Goal: Information Seeking & Learning: Find specific fact

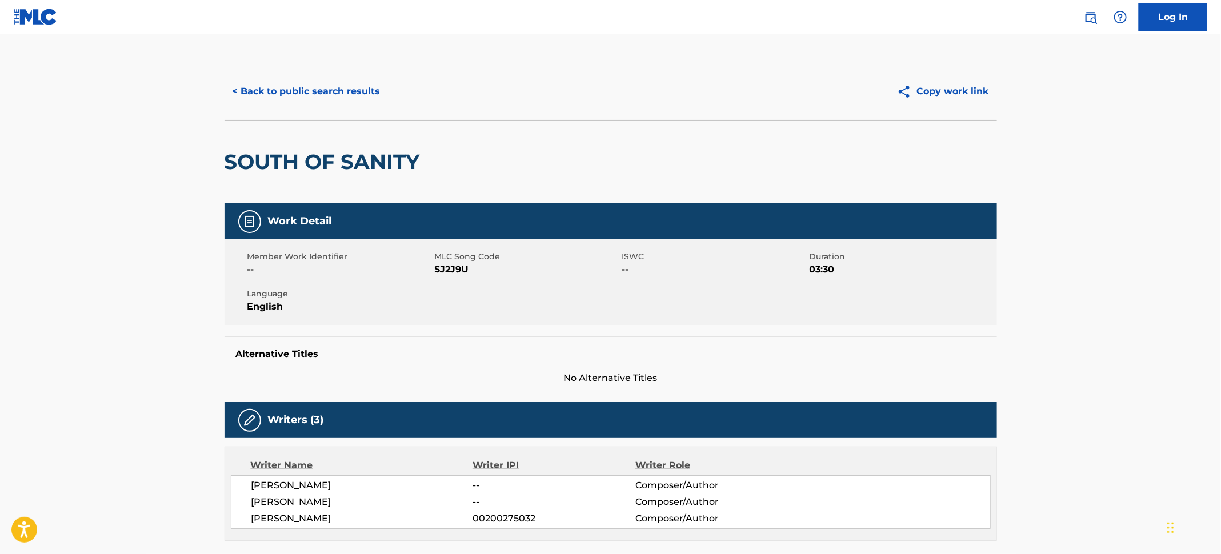
click at [337, 86] on button "< Back to public search results" at bounding box center [306, 91] width 164 height 29
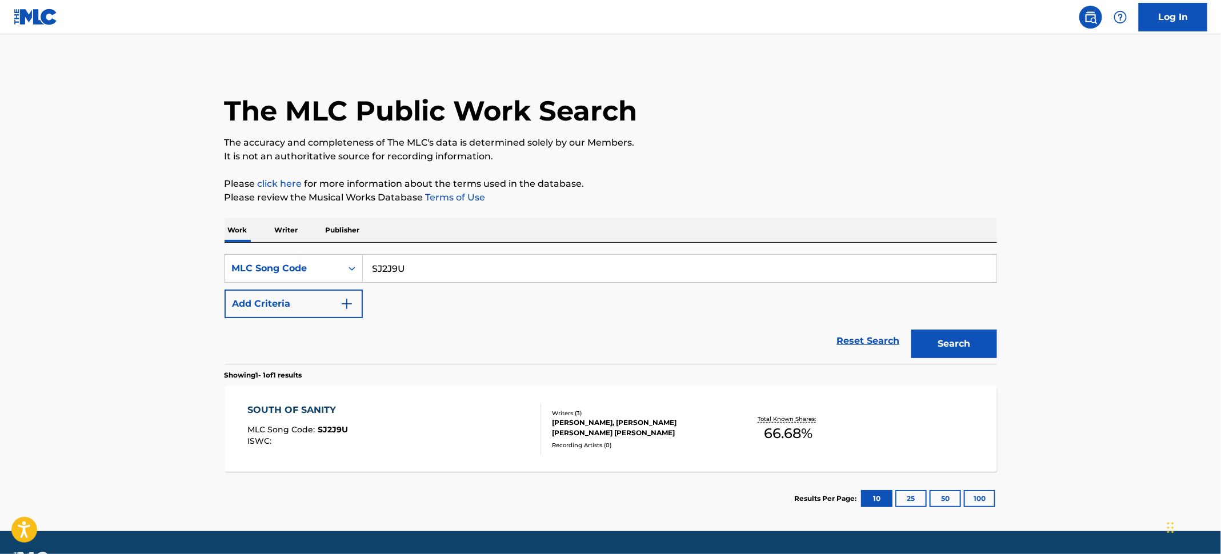
click at [75, 126] on main "The MLC Public Work Search The accuracy and completeness of The MLC's data is d…" at bounding box center [610, 282] width 1221 height 497
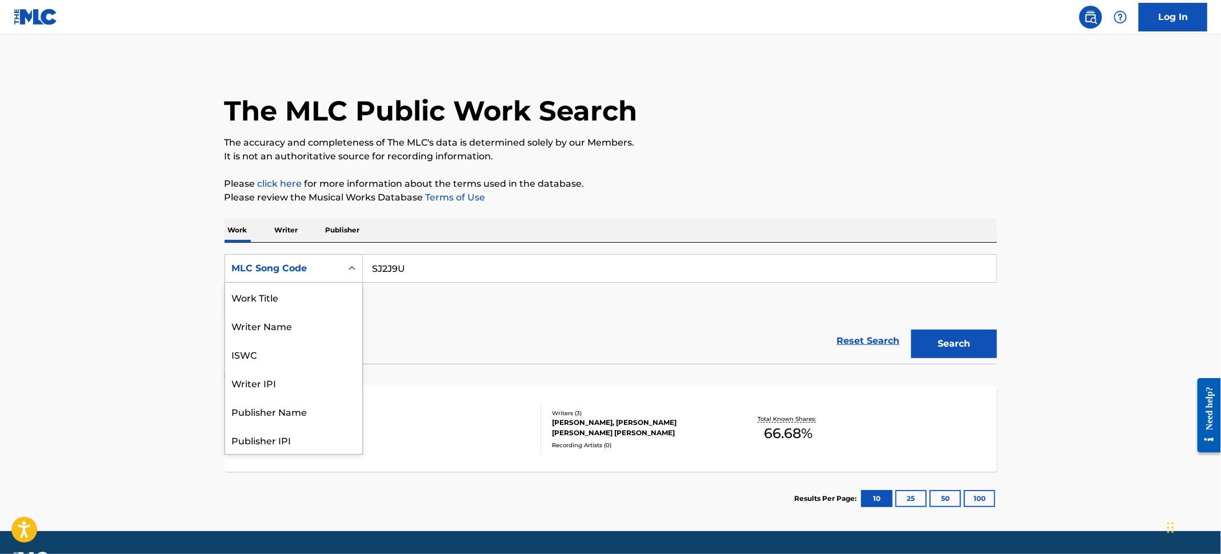
click at [323, 266] on div "MLC Song Code" at bounding box center [283, 269] width 103 height 14
click at [322, 268] on div "MLC Song Code" at bounding box center [283, 269] width 103 height 14
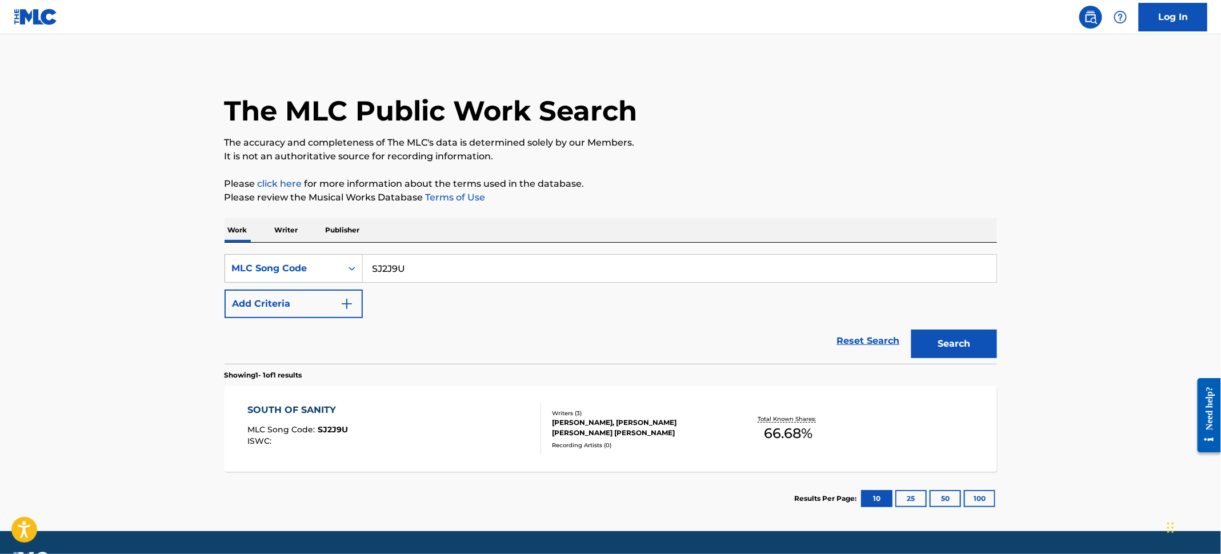
drag, startPoint x: 434, startPoint y: 263, endPoint x: 294, endPoint y: 257, distance: 140.1
click at [294, 257] on div "SearchWithCriteria67a626af-8f64-4c03-9f9c-ce21fb06b82a MLC Song Code SJ2J9U" at bounding box center [610, 268] width 772 height 29
paste input "J52XLK"
type input "J52XLK"
click at [992, 346] on button "Search" at bounding box center [954, 344] width 86 height 29
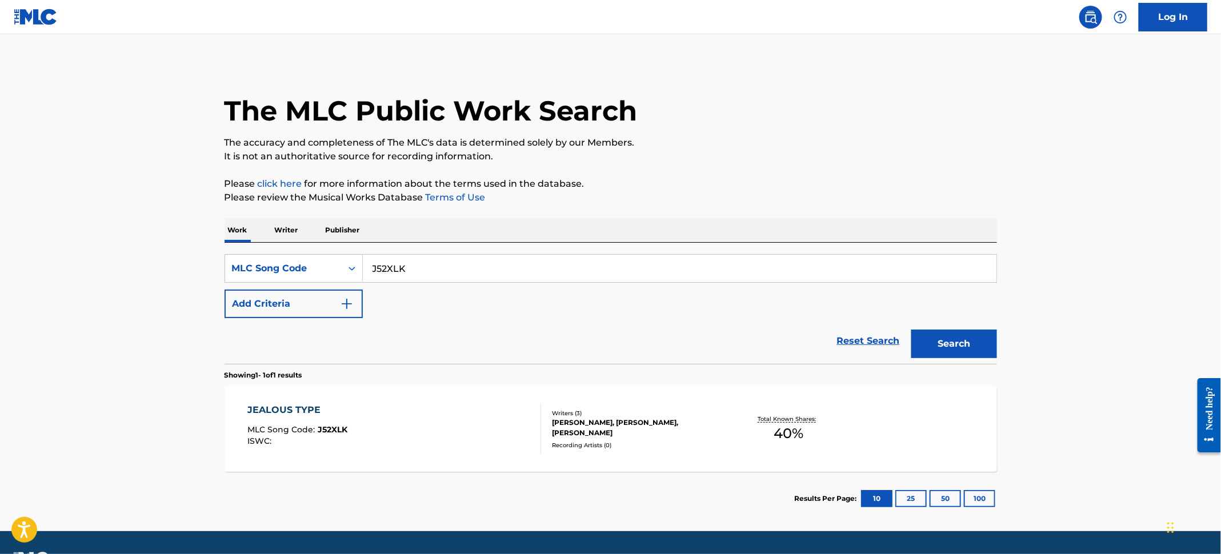
click at [492, 419] on div "JEALOUS TYPE MLC Song Code : J52XLK ISWC :" at bounding box center [394, 428] width 294 height 51
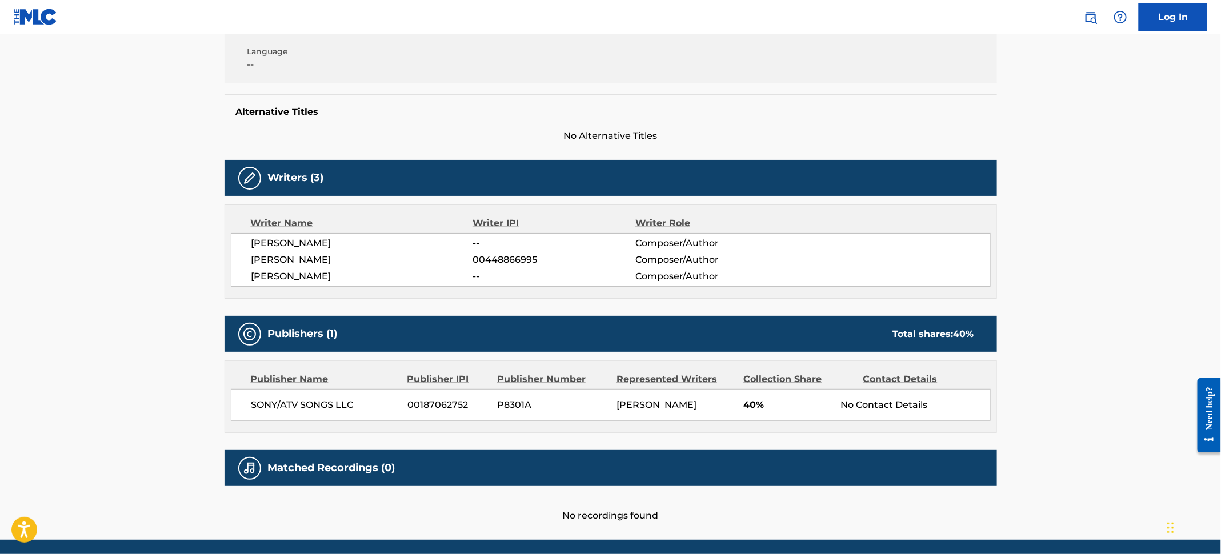
scroll to position [283, 0]
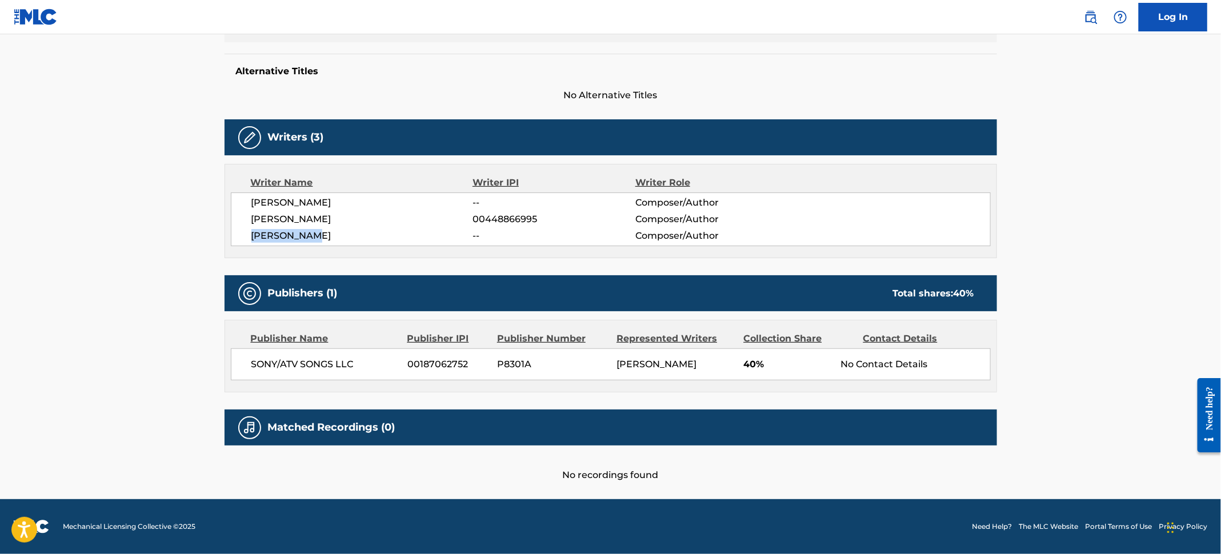
drag, startPoint x: 321, startPoint y: 238, endPoint x: 254, endPoint y: 231, distance: 67.2
click at [254, 231] on span "[PERSON_NAME]" at bounding box center [362, 236] width 222 height 14
copy span "[PERSON_NAME]"
click at [642, 364] on span "[PERSON_NAME]" at bounding box center [656, 364] width 80 height 11
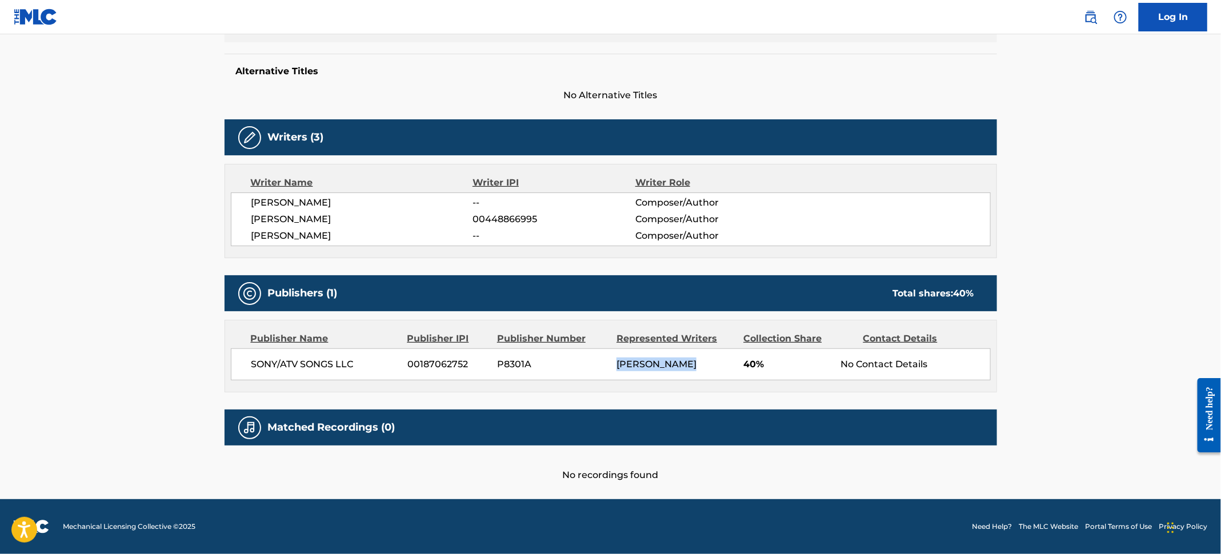
click at [642, 364] on span "[PERSON_NAME]" at bounding box center [656, 364] width 80 height 11
drag, startPoint x: 382, startPoint y: 220, endPoint x: 323, endPoint y: 225, distance: 58.5
click at [323, 225] on span "[PERSON_NAME]" at bounding box center [362, 220] width 222 height 14
copy span "[PERSON_NAME]"
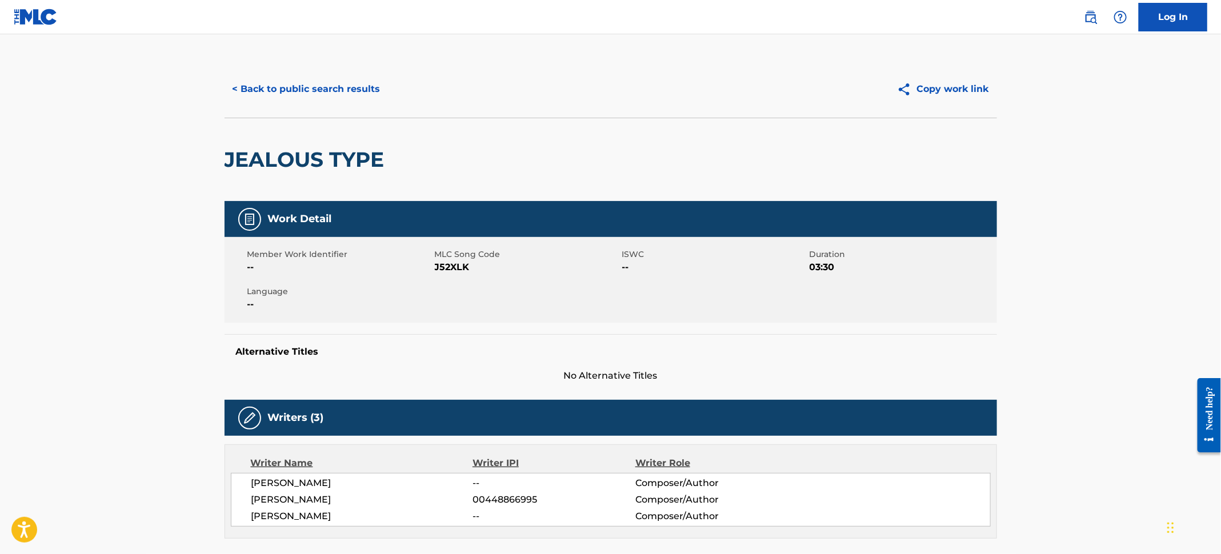
scroll to position [0, 0]
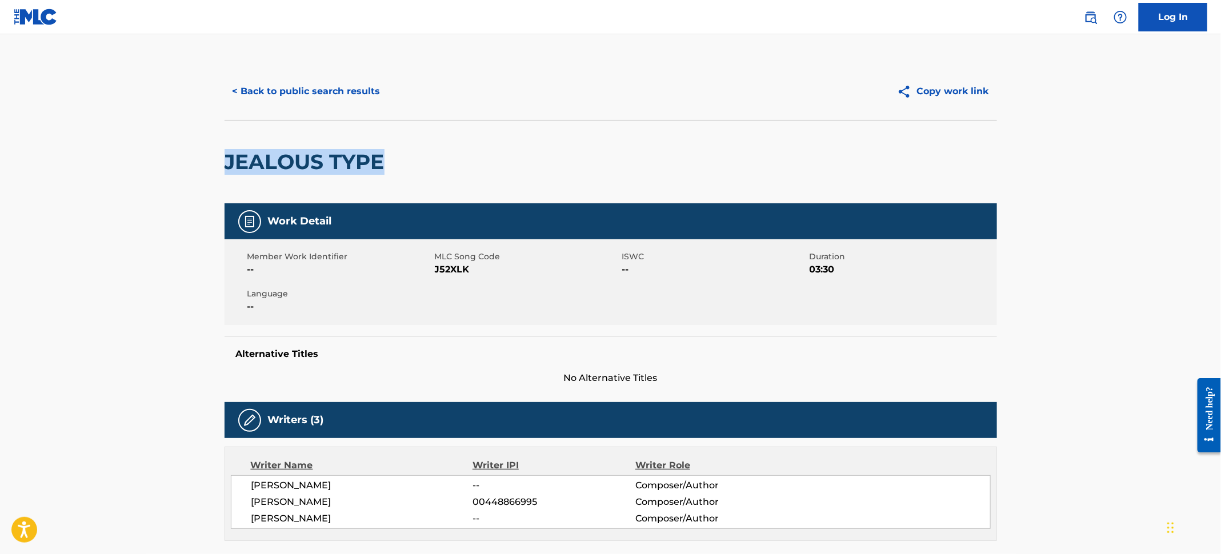
drag, startPoint x: 380, startPoint y: 158, endPoint x: 218, endPoint y: 155, distance: 162.2
click at [218, 155] on div "< Back to public search results Copy work link JEALOUS TYPE Work Detail Member …" at bounding box center [611, 414] width 800 height 702
copy h2 "JEALOUS TYPE"
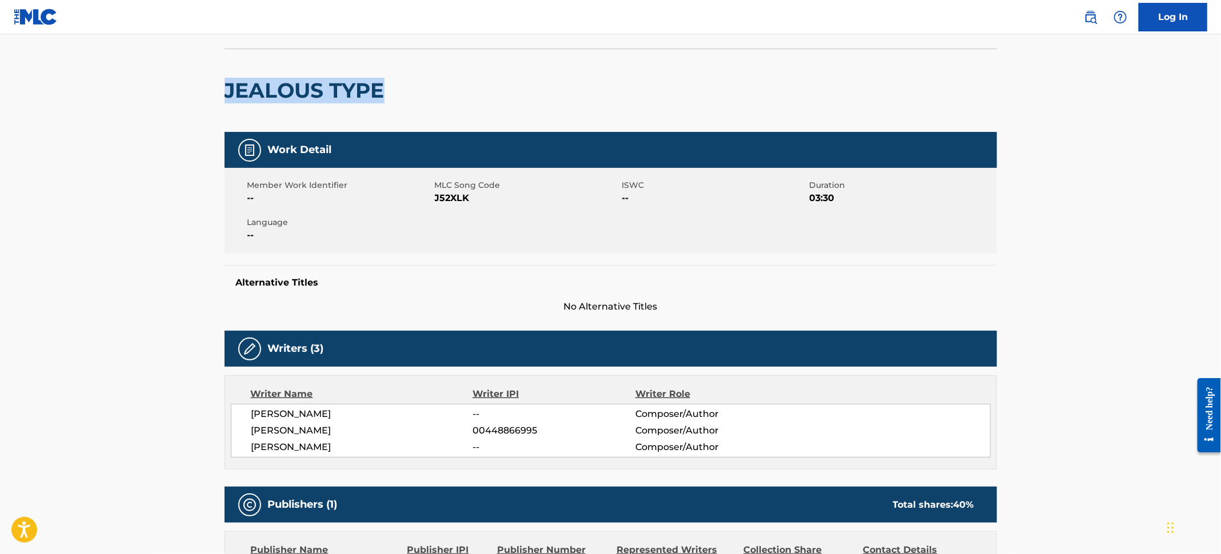
scroll to position [257, 0]
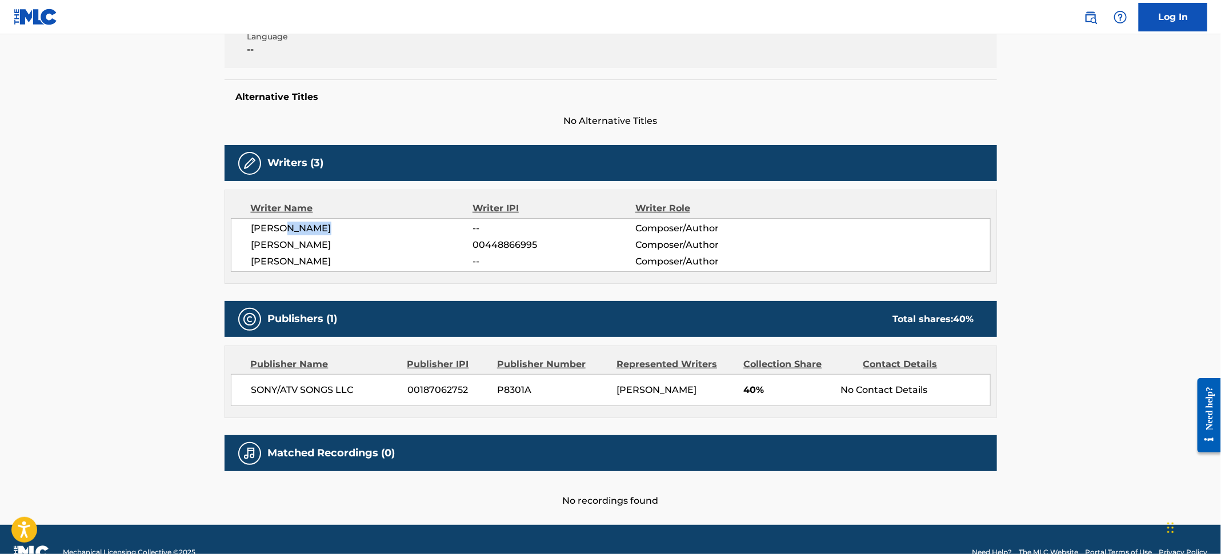
drag, startPoint x: 332, startPoint y: 227, endPoint x: 287, endPoint y: 236, distance: 46.2
click at [287, 236] on div "[PERSON_NAME] -- Composer/Author [PERSON_NAME] 00448866995 Composer/Author [PER…" at bounding box center [611, 245] width 760 height 54
copy span "DLAMINI"
click at [193, 407] on main "< Back to public search results Copy work link JEALOUS TYPE Work Detail Member …" at bounding box center [610, 151] width 1221 height 748
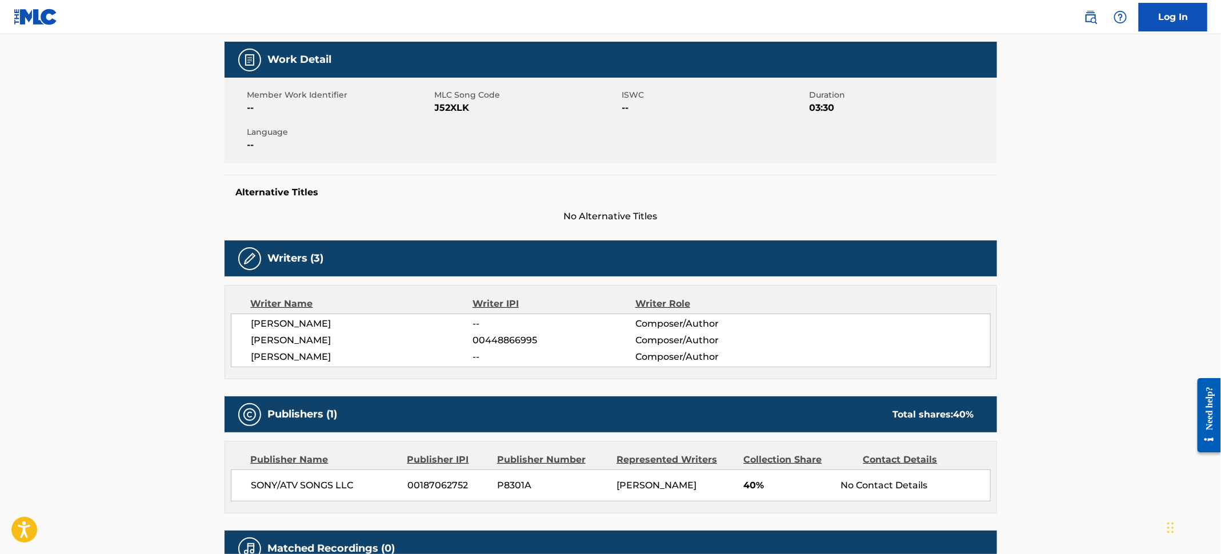
scroll to position [0, 0]
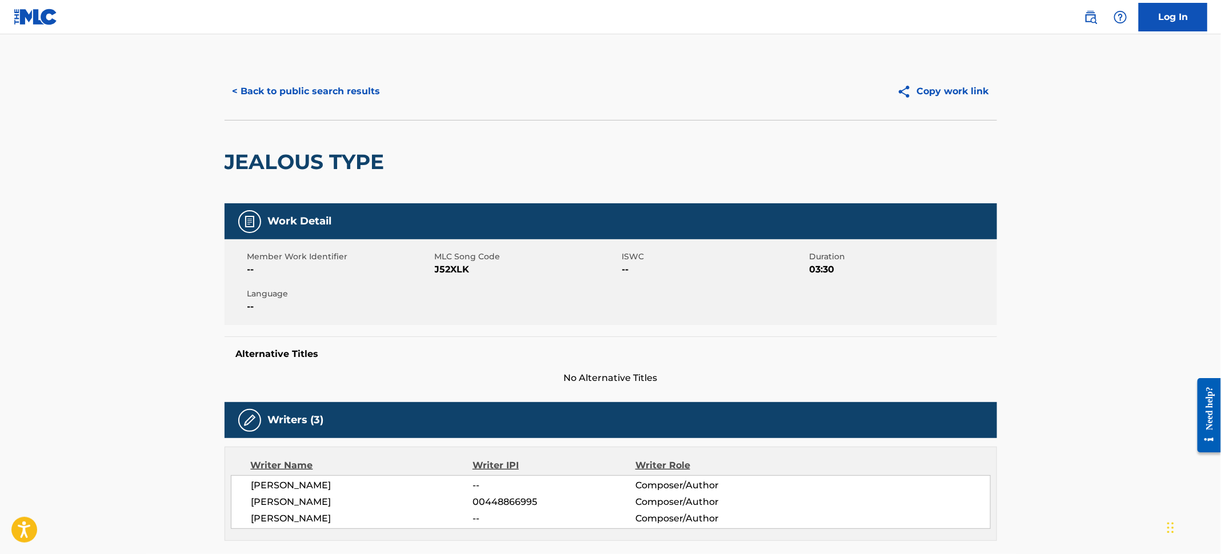
click at [280, 92] on button "< Back to public search results" at bounding box center [306, 91] width 164 height 29
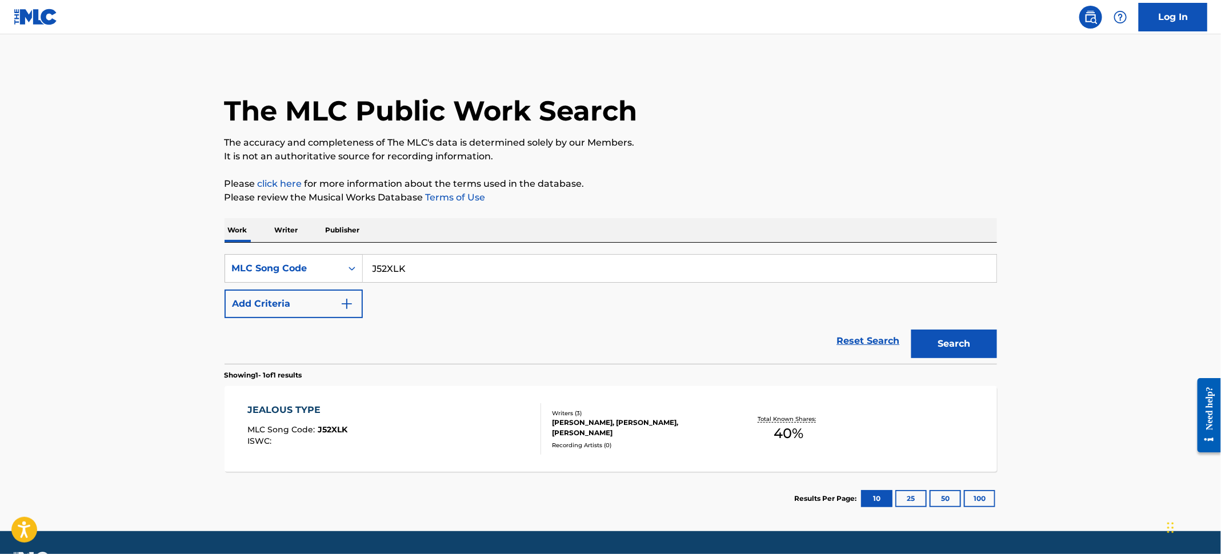
click at [99, 124] on main "The MLC Public Work Search The accuracy and completeness of The MLC's data is d…" at bounding box center [610, 282] width 1221 height 497
drag, startPoint x: 436, startPoint y: 281, endPoint x: 303, endPoint y: 270, distance: 133.5
click at [303, 270] on div "SearchWithCriteria67a626af-8f64-4c03-9f9c-ce21fb06b82a MLC Song Code J52XLK" at bounding box center [610, 268] width 772 height 29
paste input "60PPB"
type input "J60PPB"
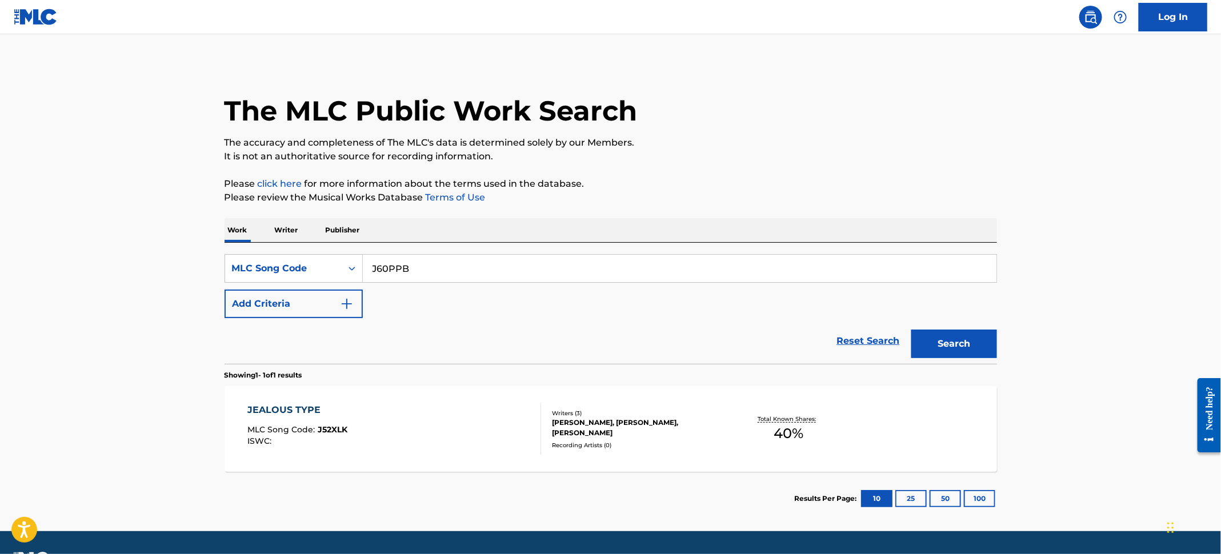
click at [972, 344] on button "Search" at bounding box center [954, 344] width 86 height 29
click at [506, 424] on div "JUST US MLC Song Code : J60PPB ISWC :" at bounding box center [394, 428] width 294 height 51
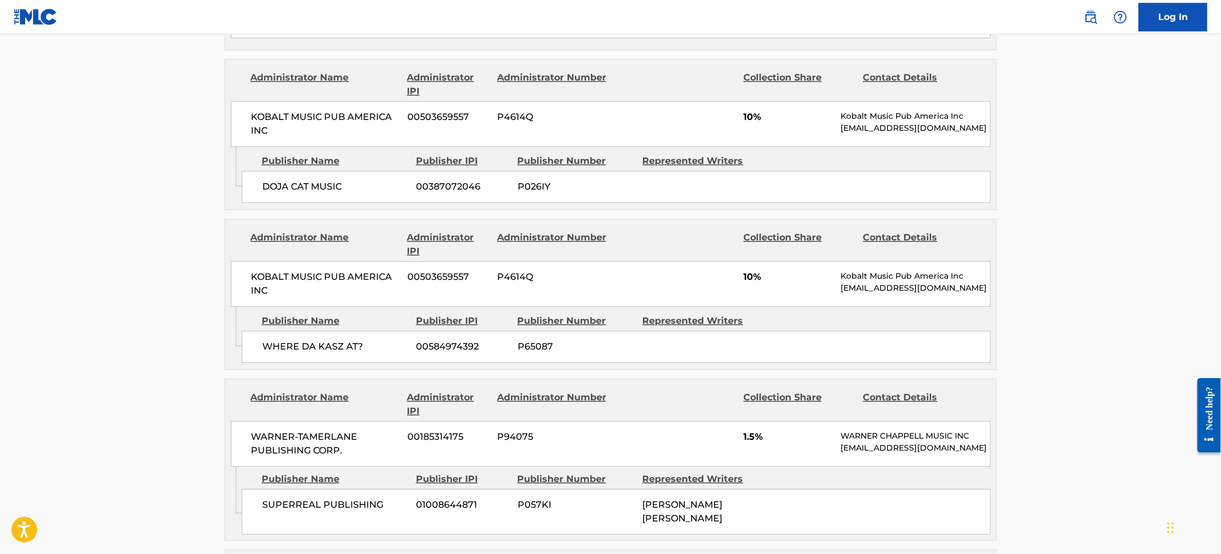
scroll to position [1448, 0]
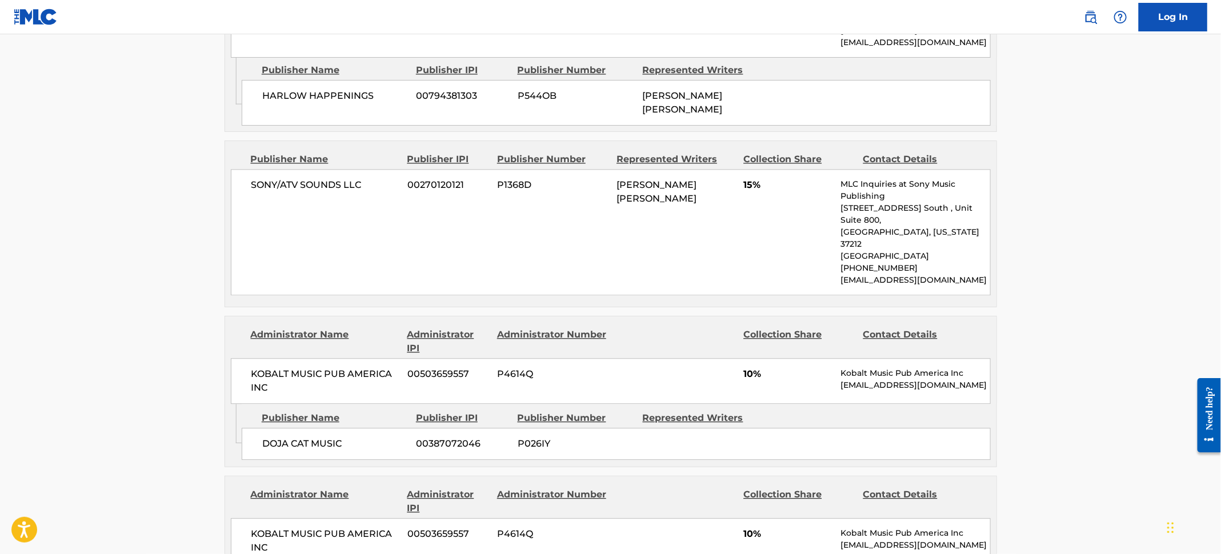
drag, startPoint x: 166, startPoint y: 414, endPoint x: 179, endPoint y: 360, distance: 55.1
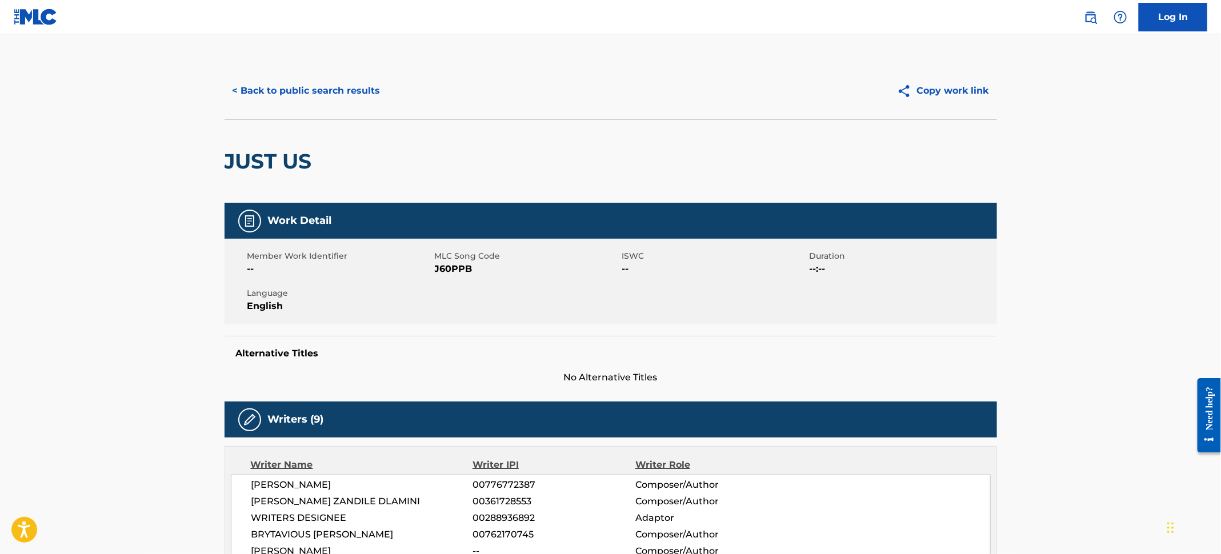
scroll to position [0, 0]
click at [292, 97] on button "< Back to public search results" at bounding box center [306, 91] width 164 height 29
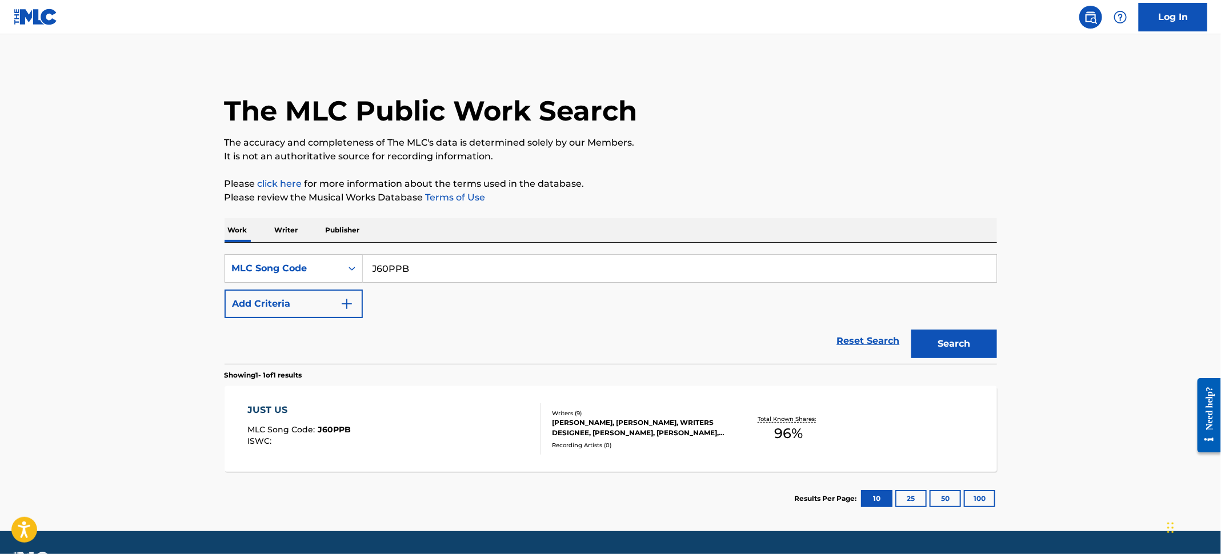
drag, startPoint x: 114, startPoint y: 146, endPoint x: 380, endPoint y: 256, distance: 288.3
click at [114, 146] on main "The MLC Public Work Search The accuracy and completeness of The MLC's data is d…" at bounding box center [610, 282] width 1221 height 497
drag, startPoint x: 427, startPoint y: 263, endPoint x: 352, endPoint y: 261, distance: 74.3
click at [352, 261] on div "SearchWithCriteria67a626af-8f64-4c03-9f9c-ce21fb06b82a MLC Song Code J60PPB" at bounding box center [610, 268] width 772 height 29
paste input "BD65AO"
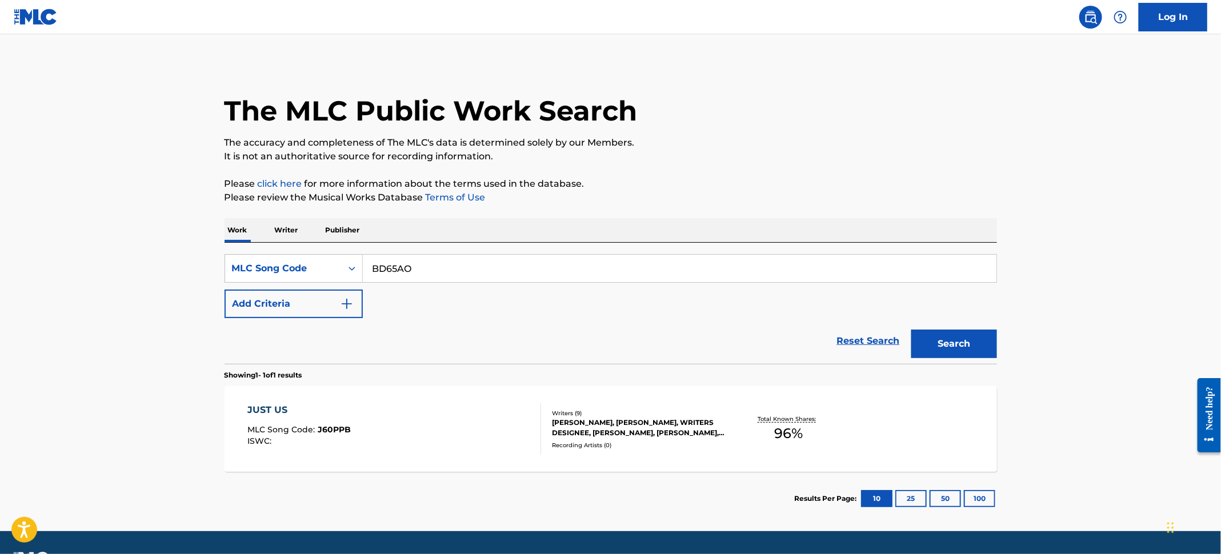
type input "BD65AO"
click at [957, 339] on button "Search" at bounding box center [954, 344] width 86 height 29
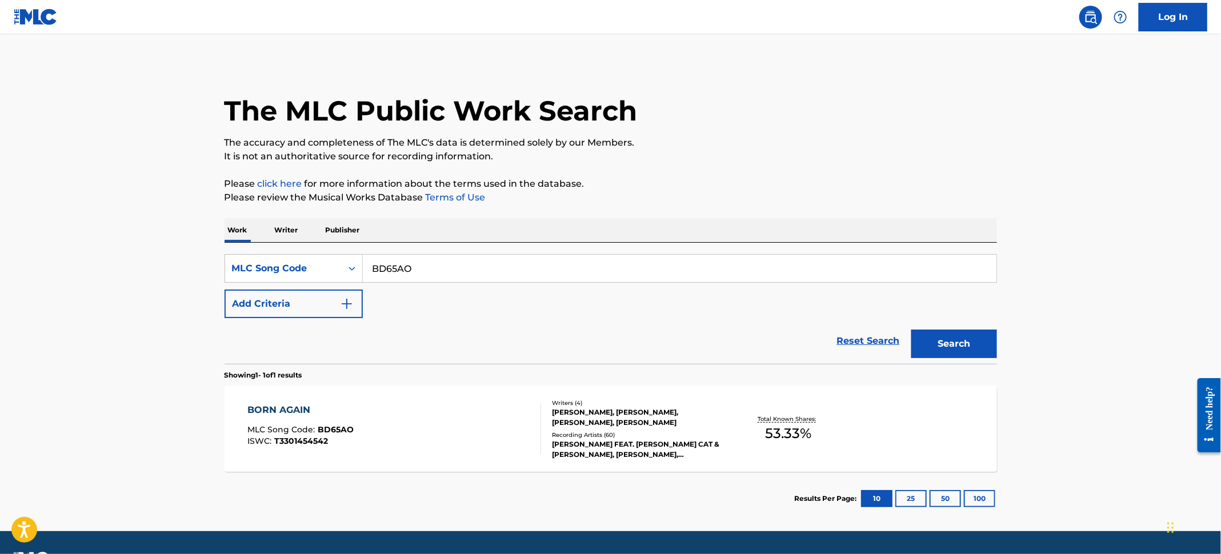
click at [610, 406] on div "Writers ( 4 )" at bounding box center [638, 403] width 173 height 9
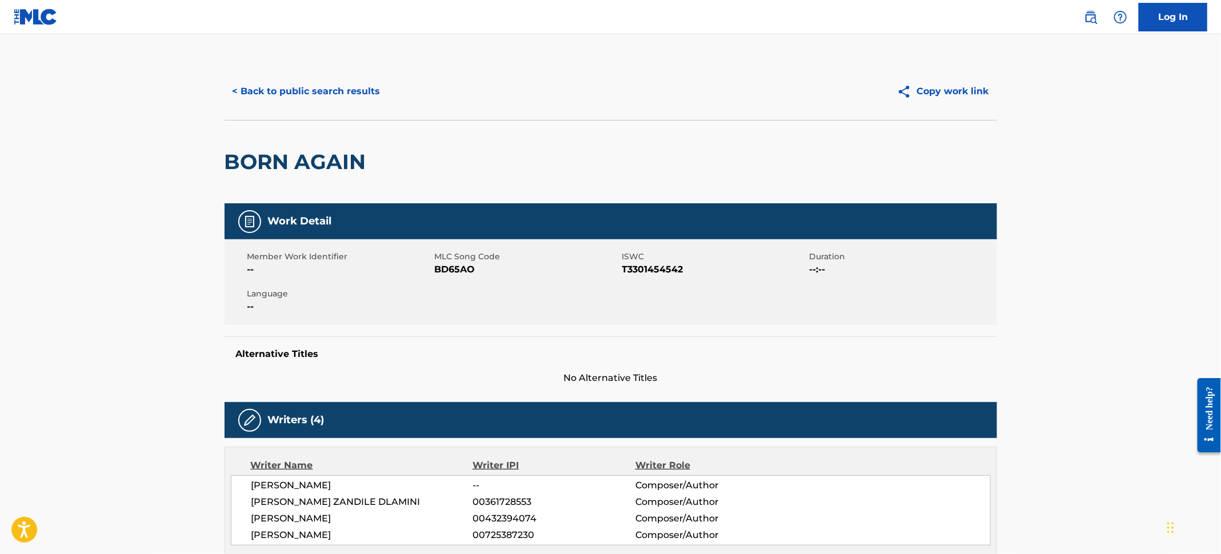
click at [324, 91] on button "< Back to public search results" at bounding box center [306, 91] width 164 height 29
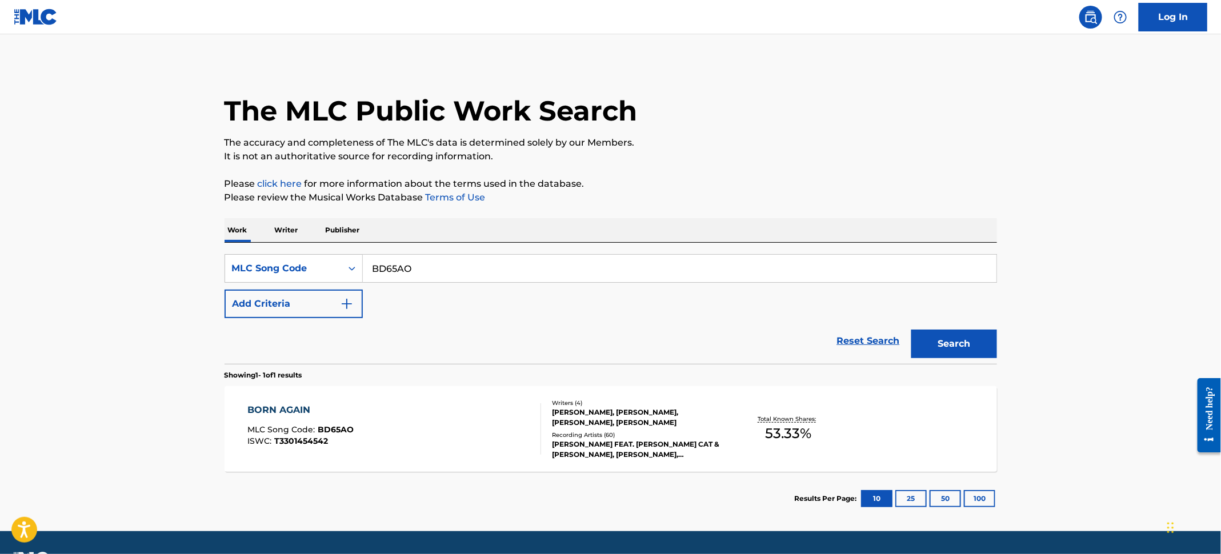
click at [103, 155] on main "The MLC Public Work Search The accuracy and completeness of The MLC's data is d…" at bounding box center [610, 282] width 1221 height 497
drag, startPoint x: 466, startPoint y: 264, endPoint x: 245, endPoint y: 259, distance: 221.1
click at [245, 259] on div "SearchWithCriteria67a626af-8f64-4c03-9f9c-ce21fb06b82a MLC Song Code BD65AO" at bounding box center [610, 268] width 772 height 29
click at [943, 340] on button "Search" at bounding box center [954, 344] width 86 height 29
click at [492, 419] on div "BORN AGAIN MLC Song Code : BD65AO ISWC : T3301454542" at bounding box center [394, 428] width 294 height 51
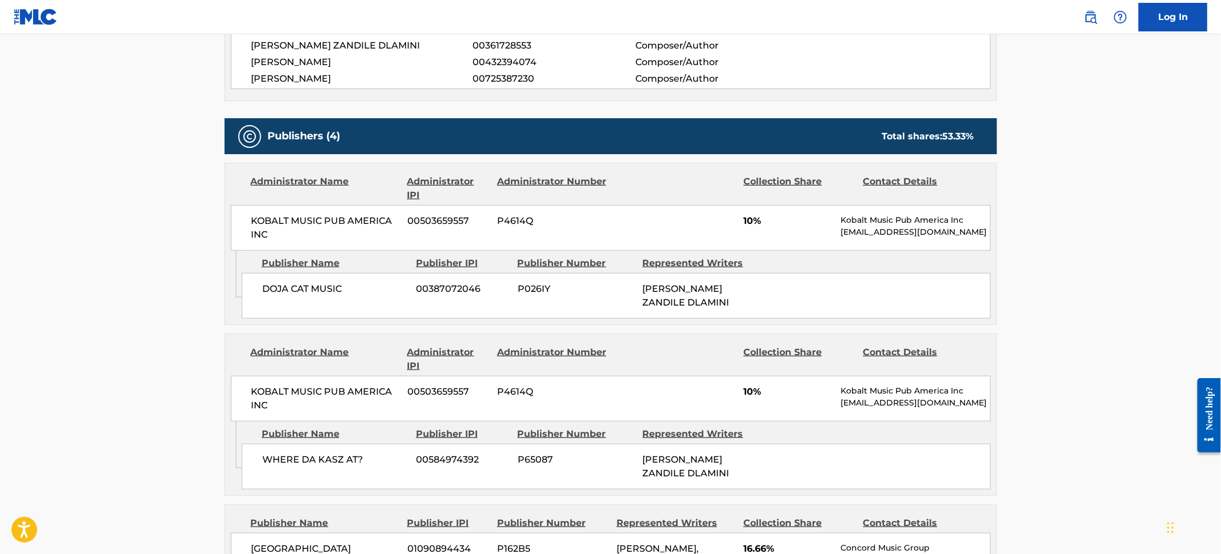
scroll to position [514, 0]
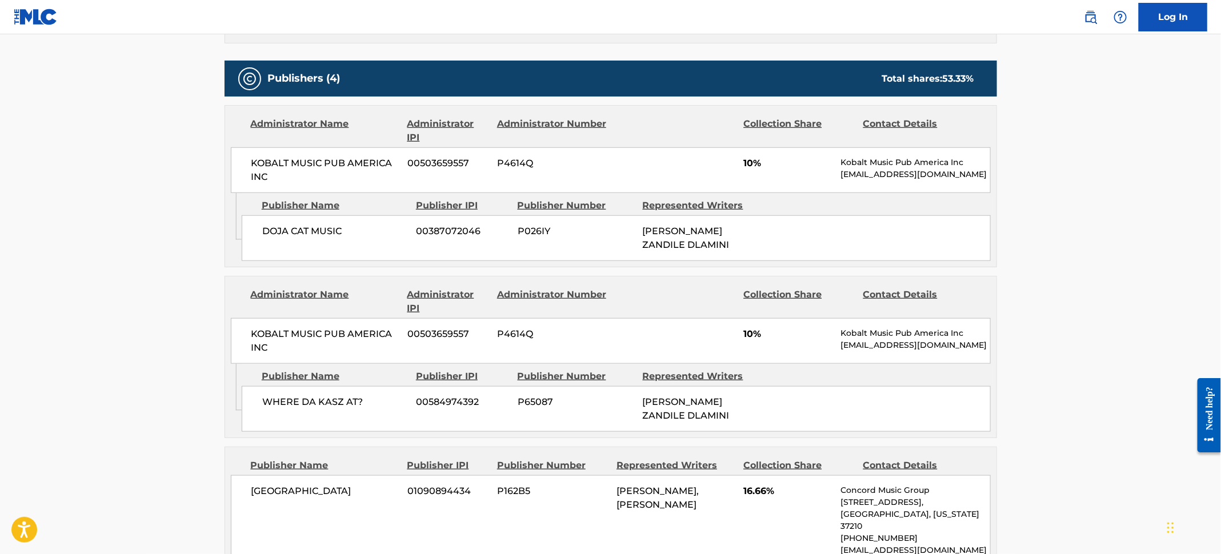
click at [179, 408] on main "< Back to public search results Copy work link BORN AGAIN Work Detail Member Wo…" at bounding box center [610, 378] width 1221 height 1716
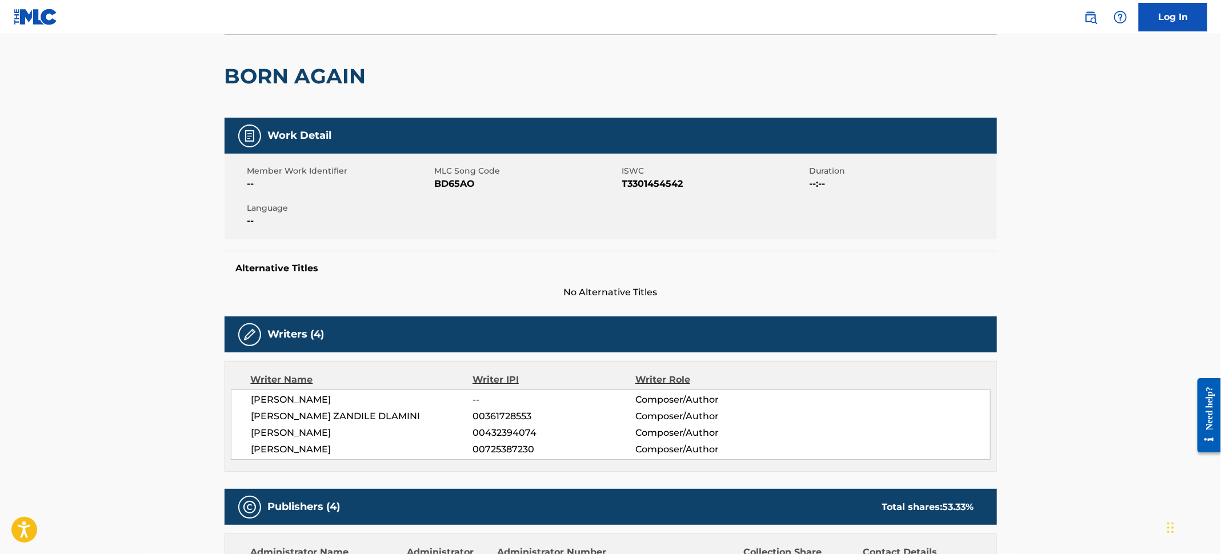
scroll to position [0, 0]
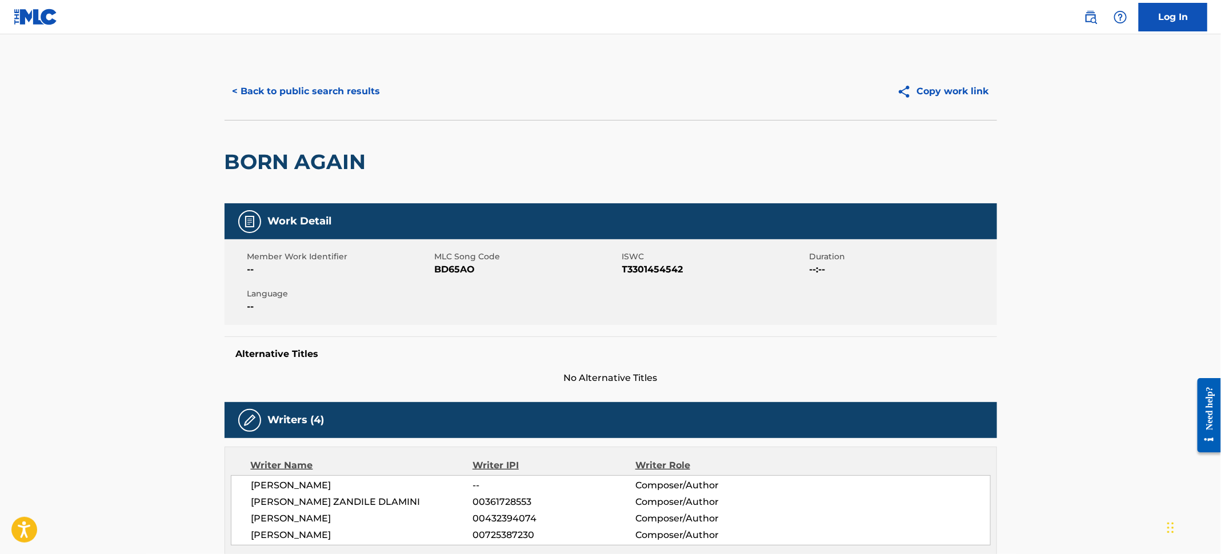
click at [280, 83] on button "< Back to public search results" at bounding box center [306, 91] width 164 height 29
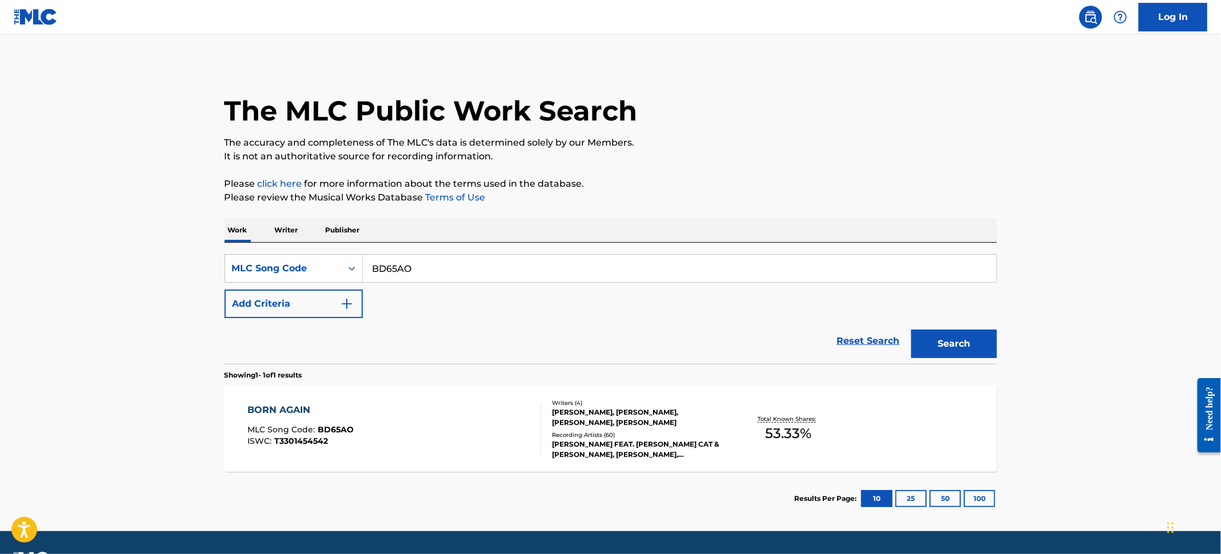
drag, startPoint x: 154, startPoint y: 113, endPoint x: 369, endPoint y: 225, distance: 242.7
click at [154, 117] on main "The MLC Public Work Search The accuracy and completeness of The MLC's data is d…" at bounding box center [610, 282] width 1221 height 497
drag, startPoint x: 463, startPoint y: 268, endPoint x: 287, endPoint y: 250, distance: 176.3
click at [287, 250] on div "SearchWithCriteria67a626af-8f64-4c03-9f9c-ce21fb06b82a MLC Song Code BD65AO Add…" at bounding box center [610, 303] width 772 height 121
paste input "DC1MK1"
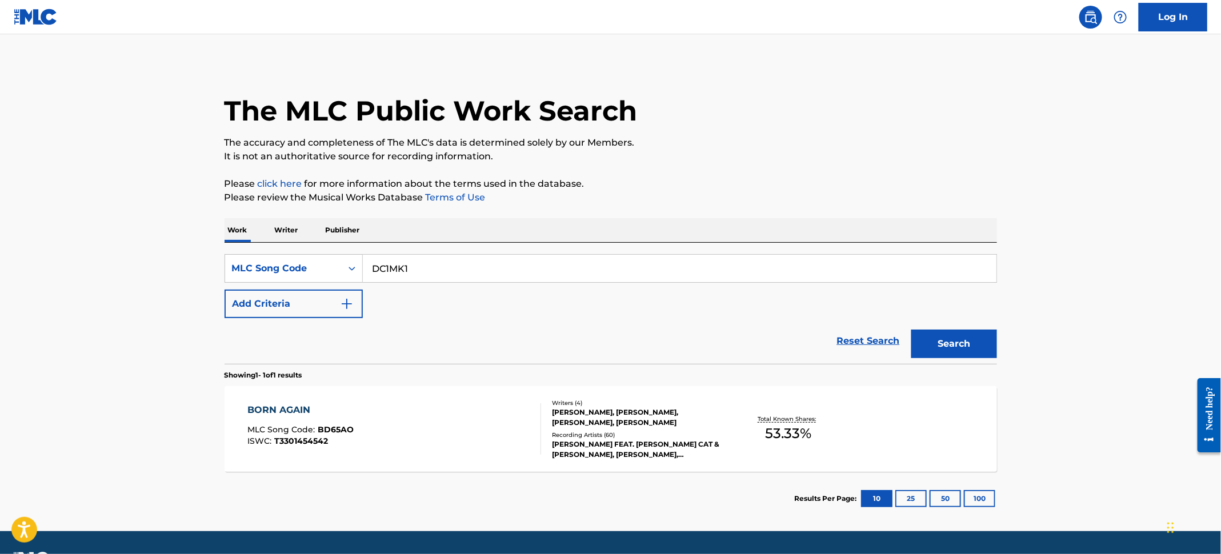
type input "DC1MK1"
drag, startPoint x: 968, startPoint y: 348, endPoint x: 962, endPoint y: 347, distance: 5.8
click at [962, 347] on button "Search" at bounding box center [954, 344] width 86 height 29
click at [472, 423] on div "DEMONS MLC Song Code : DC1MK1 ISWC :" at bounding box center [394, 428] width 294 height 51
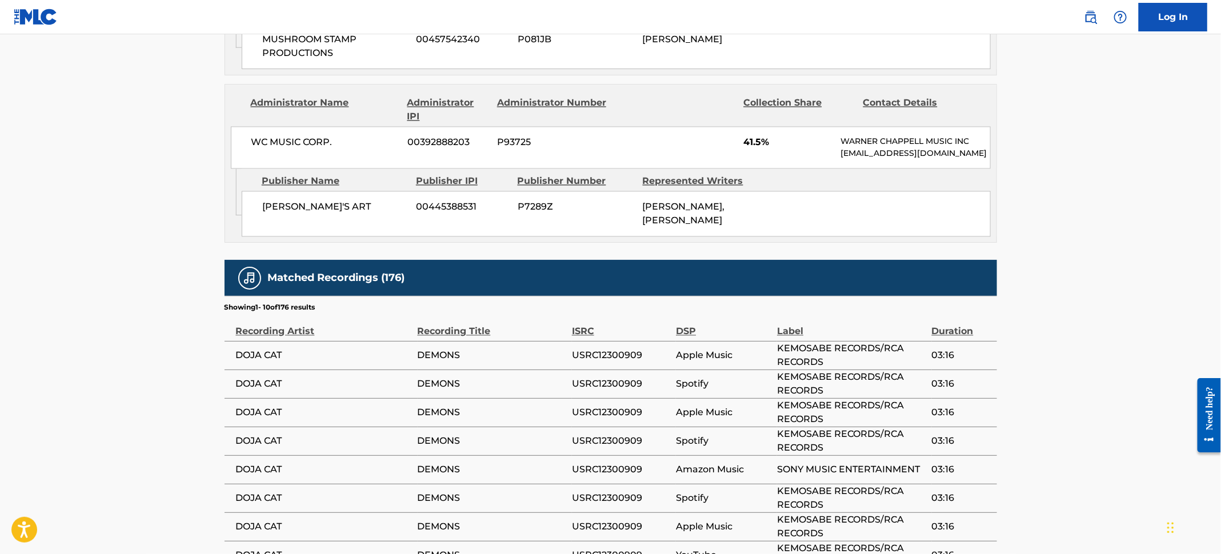
scroll to position [1285, 0]
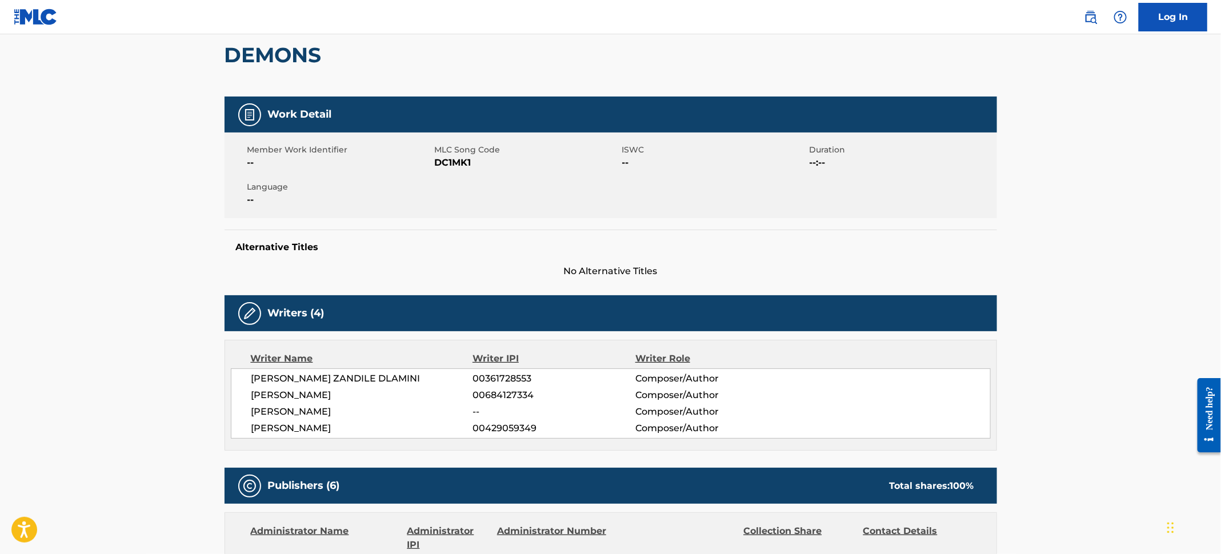
scroll to position [0, 0]
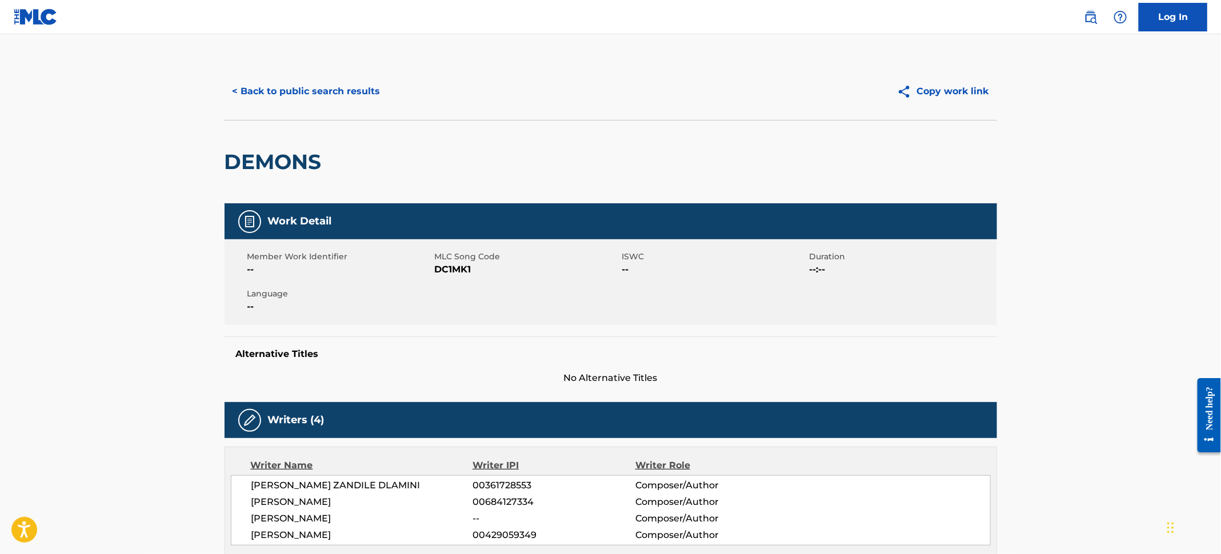
click at [323, 90] on button "< Back to public search results" at bounding box center [306, 91] width 164 height 29
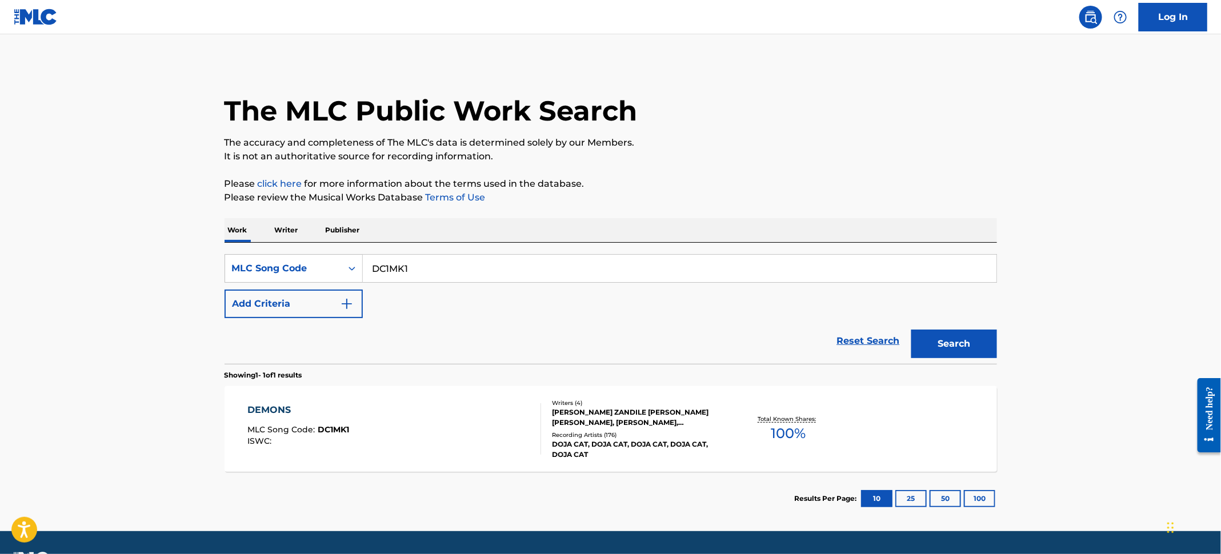
click at [179, 130] on main "The MLC Public Work Search The accuracy and completeness of The MLC's data is d…" at bounding box center [610, 282] width 1221 height 497
drag, startPoint x: 323, startPoint y: 252, endPoint x: 303, endPoint y: 246, distance: 21.5
click at [302, 246] on div "SearchWithCriteria67a626af-8f64-4c03-9f9c-ce21fb06b82a MLC Song Code DC1MK1 Add…" at bounding box center [610, 303] width 772 height 121
paste input "A4851W"
type input "A4851W"
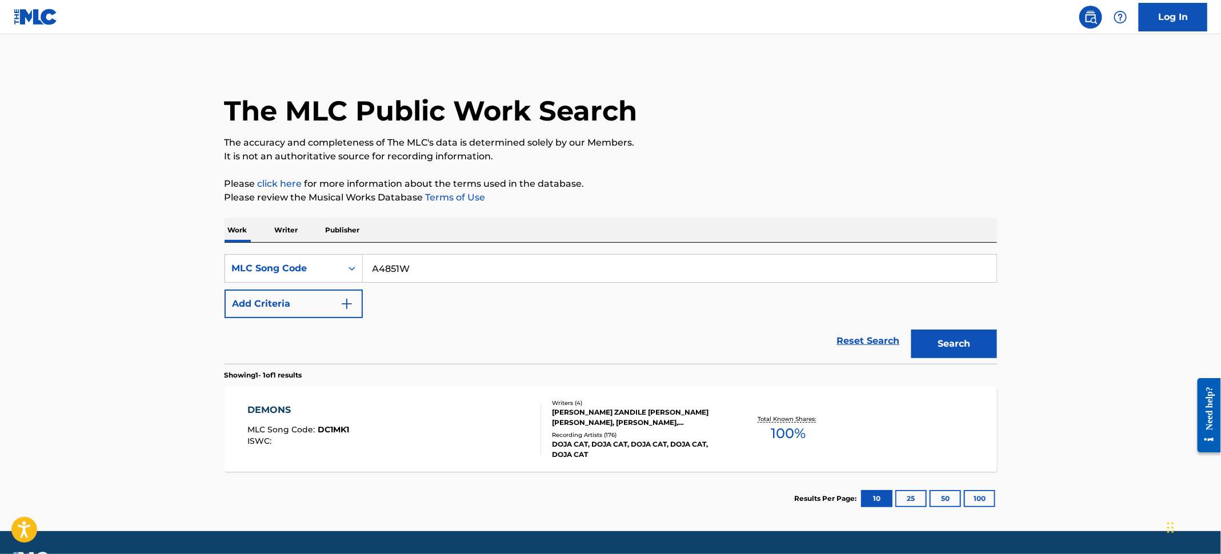
click at [950, 331] on button "Search" at bounding box center [954, 344] width 86 height 29
click at [464, 431] on div "ALL I WANTED MLC Song Code : A4851W ISWC : T9026769926" at bounding box center [394, 428] width 294 height 51
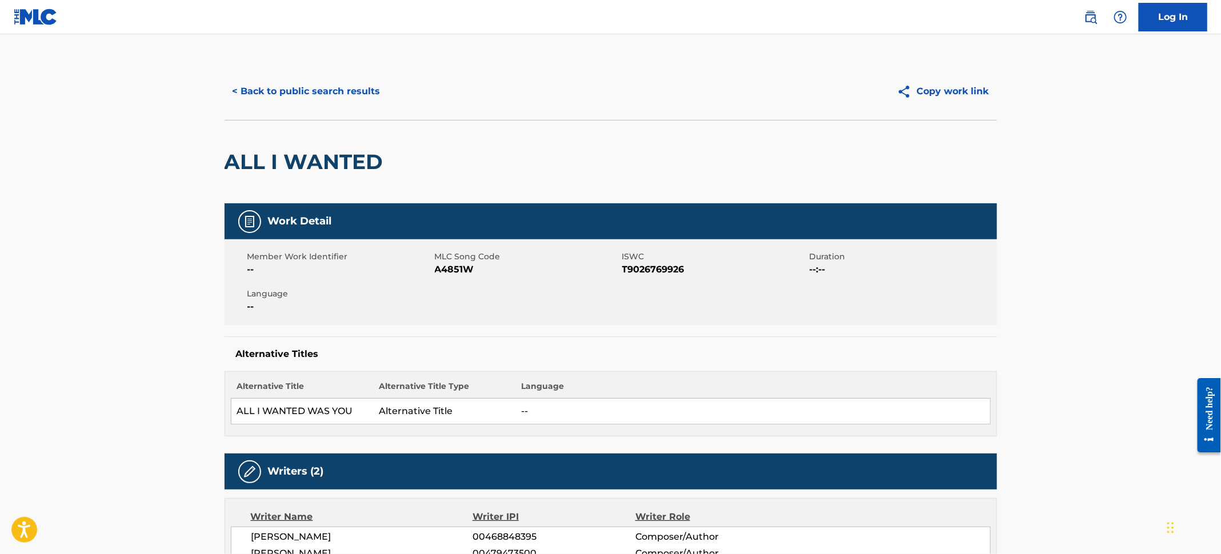
click at [319, 82] on button "< Back to public search results" at bounding box center [306, 91] width 164 height 29
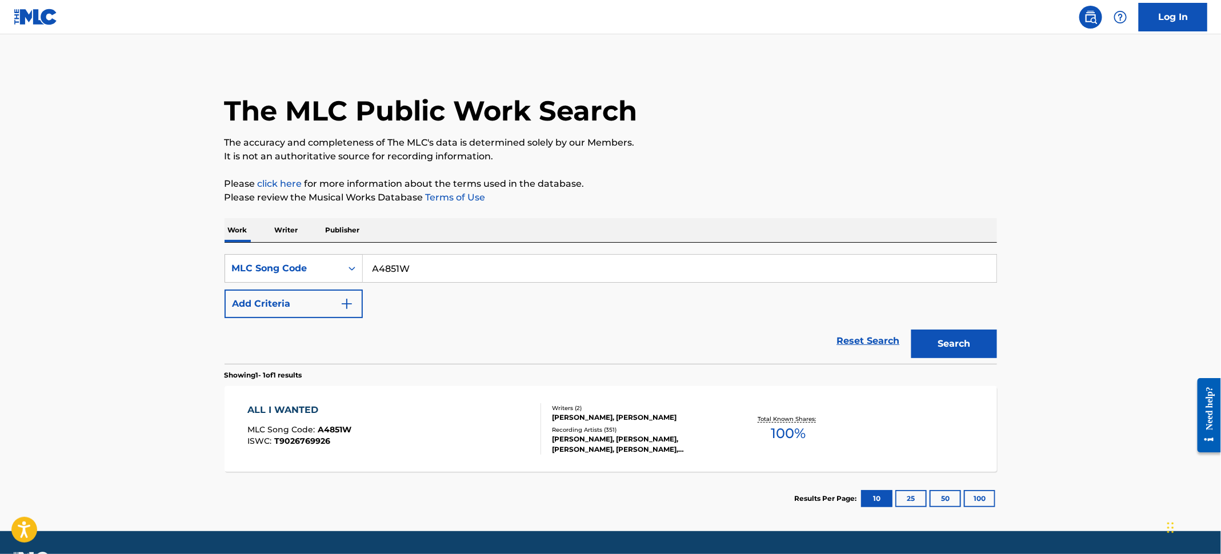
drag, startPoint x: 102, startPoint y: 141, endPoint x: 436, endPoint y: 258, distance: 353.9
click at [103, 142] on main "The MLC Public Work Search The accuracy and completeness of The MLC's data is d…" at bounding box center [610, 282] width 1221 height 497
drag, startPoint x: 447, startPoint y: 268, endPoint x: 268, endPoint y: 245, distance: 179.7
click at [268, 245] on div "SearchWithCriteria67a626af-8f64-4c03-9f9c-ce21fb06b82a MLC Song Code A4851W Add…" at bounding box center [610, 303] width 772 height 121
paste input "HP4HOO"
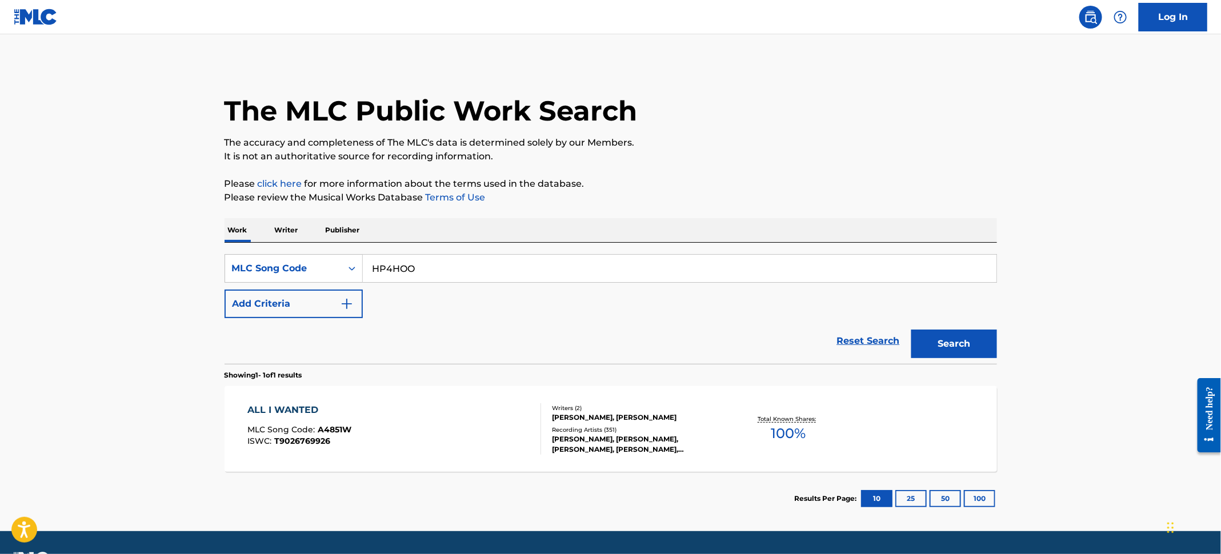
type input "HP4HOO"
click at [961, 340] on button "Search" at bounding box center [954, 344] width 86 height 29
click at [405, 442] on div "HELL AT NIGHT MLC Song Code : HP4HOO ISWC :" at bounding box center [394, 428] width 294 height 51
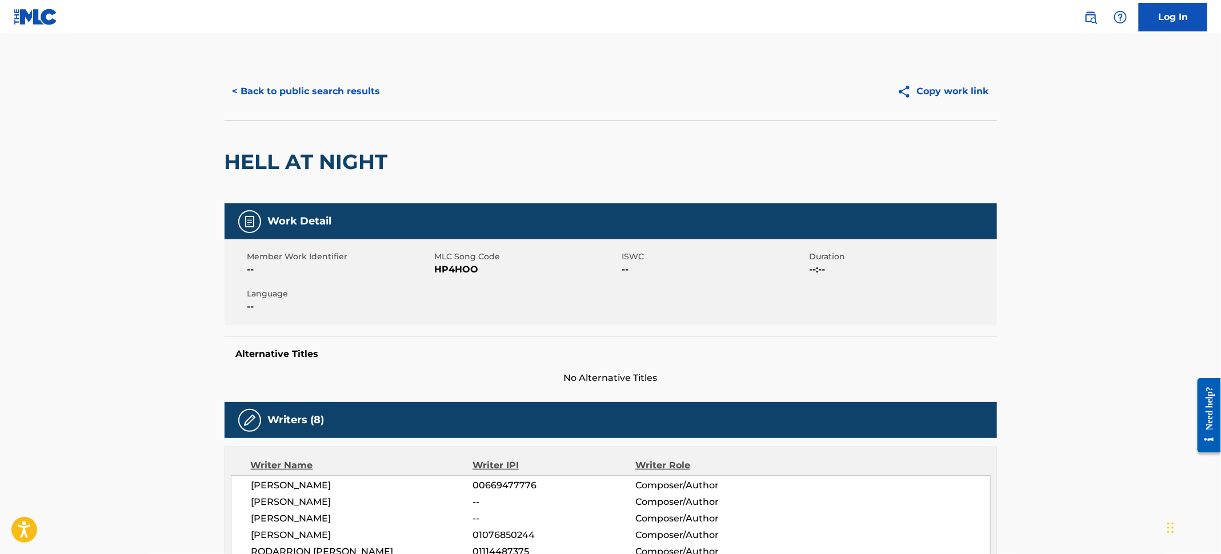
click at [333, 97] on button "< Back to public search results" at bounding box center [306, 91] width 164 height 29
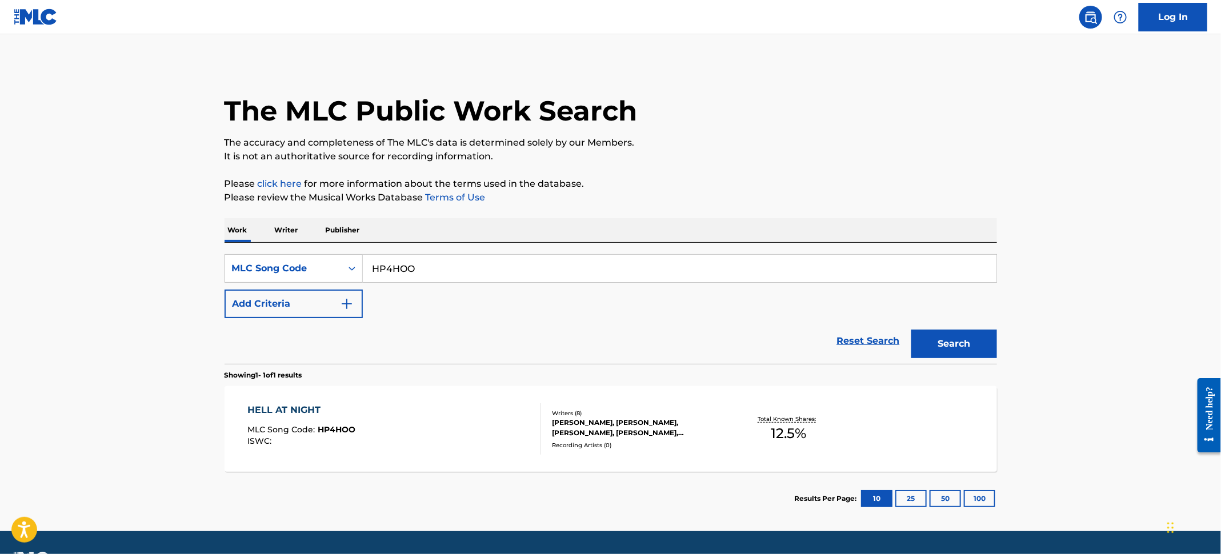
click at [152, 182] on main "The MLC Public Work Search The accuracy and completeness of The MLC's data is d…" at bounding box center [610, 282] width 1221 height 497
drag, startPoint x: 488, startPoint y: 260, endPoint x: 283, endPoint y: 254, distance: 205.2
click at [283, 254] on div "SearchWithCriteria67a626af-8f64-4c03-9f9c-ce21fb06b82a MLC Song Code HP4HOO" at bounding box center [610, 268] width 772 height 29
paste input "55CS"
type input "HP55CS"
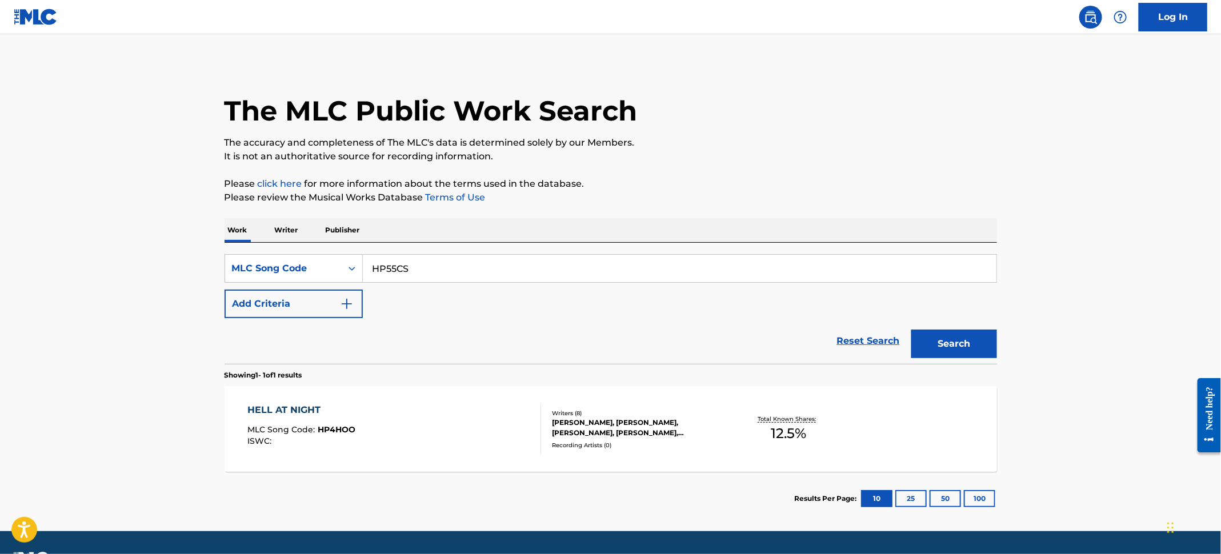
click at [917, 340] on button "Search" at bounding box center [954, 344] width 86 height 29
click at [539, 414] on div at bounding box center [535, 428] width 9 height 51
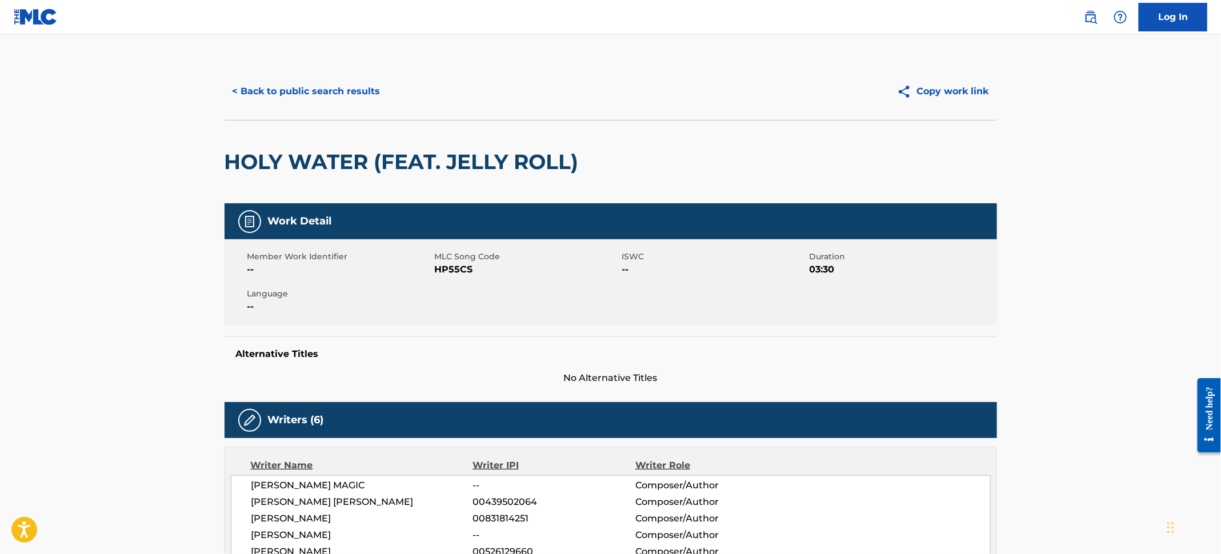
click at [323, 92] on button "< Back to public search results" at bounding box center [306, 91] width 164 height 29
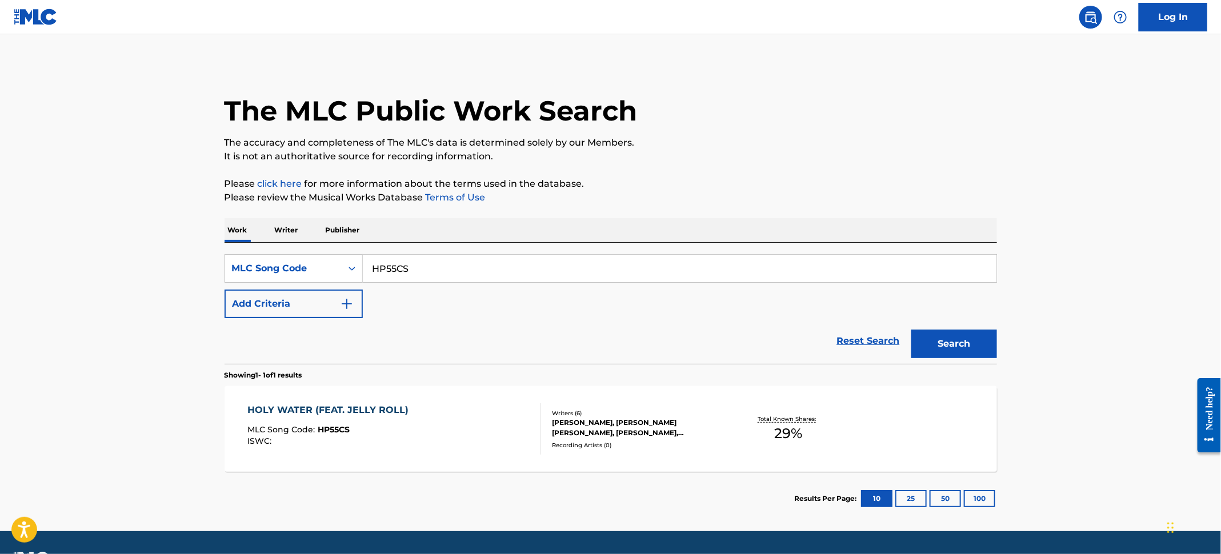
click at [70, 161] on main "The MLC Public Work Search The accuracy and completeness of The MLC's data is d…" at bounding box center [610, 282] width 1221 height 497
drag, startPoint x: 408, startPoint y: 275, endPoint x: 242, endPoint y: 263, distance: 166.7
click at [242, 263] on div "SearchWithCriteria67a626af-8f64-4c03-9f9c-ce21fb06b82a MLC Song Code HP55CS" at bounding box center [610, 268] width 772 height 29
paste input "LT31FY"
type input "LT31FY"
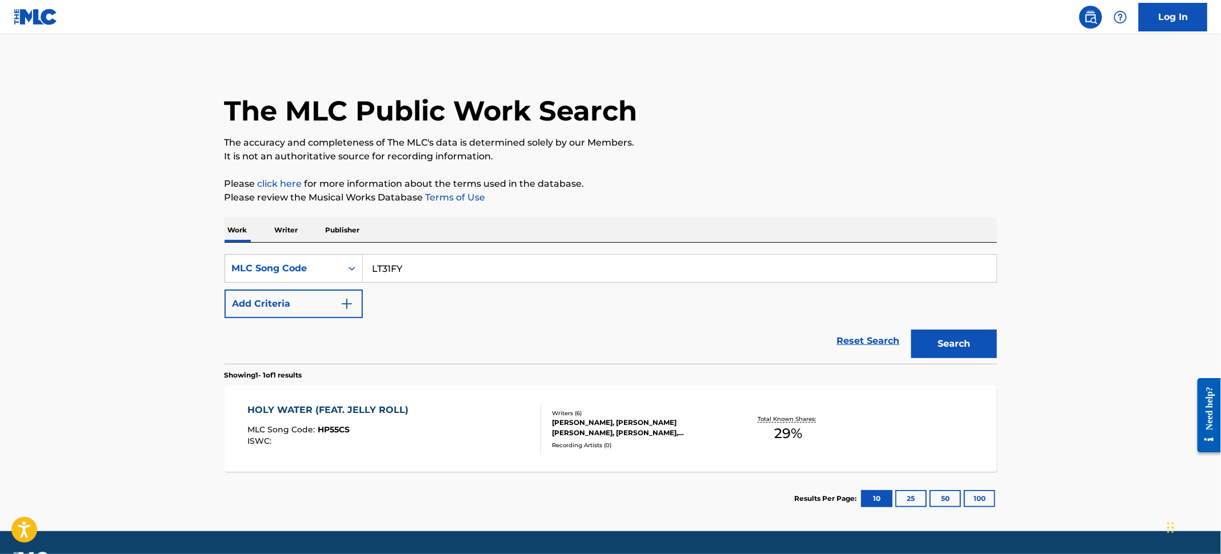
click at [954, 345] on button "Search" at bounding box center [954, 344] width 86 height 29
click at [472, 408] on div "LAST ONE TO KNOW MLC Song Code : LT31FY ISWC :" at bounding box center [394, 428] width 294 height 51
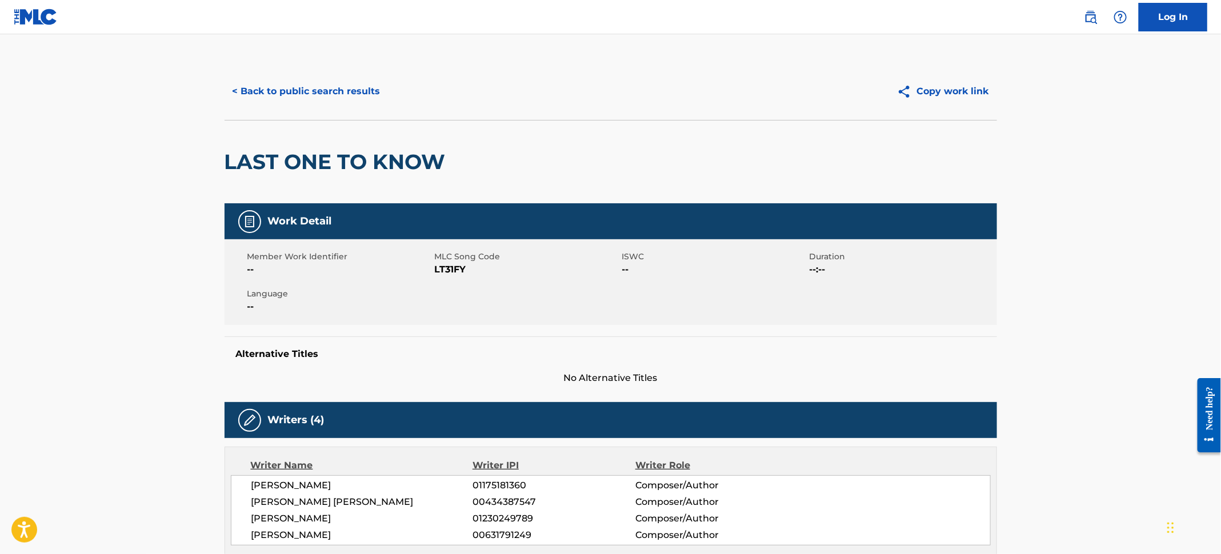
click at [321, 91] on button "< Back to public search results" at bounding box center [306, 91] width 164 height 29
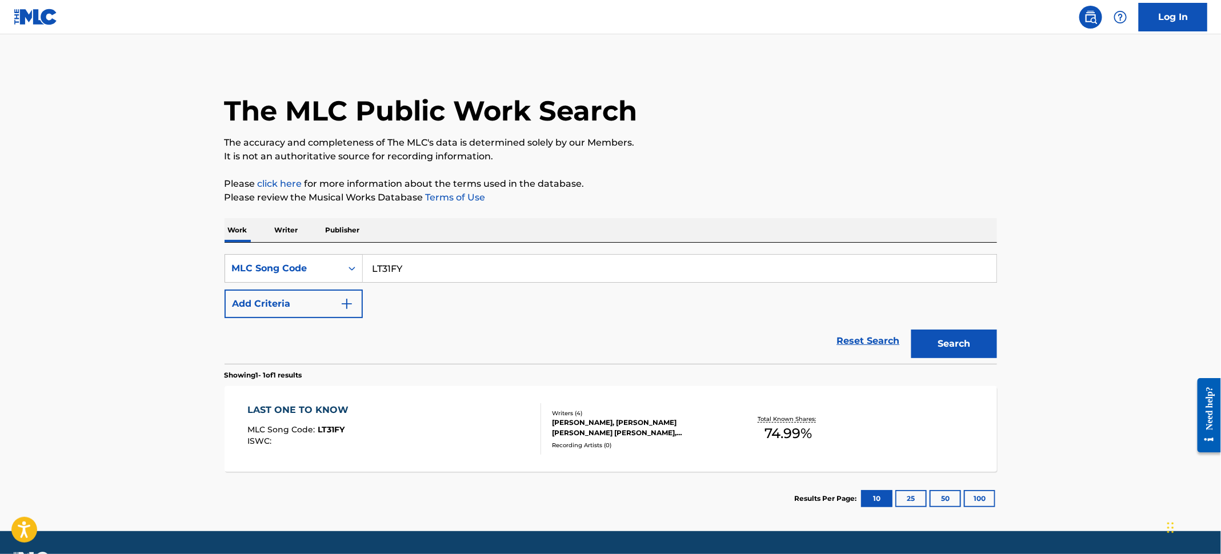
click at [48, 150] on main "The MLC Public Work Search The accuracy and completeness of The MLC's data is d…" at bounding box center [610, 282] width 1221 height 497
drag, startPoint x: 436, startPoint y: 270, endPoint x: 270, endPoint y: 247, distance: 168.3
click at [270, 247] on div "SearchWithCriteria67a626af-8f64-4c03-9f9c-ce21fb06b82a MLC Song Code LT31FY Add…" at bounding box center [610, 303] width 772 height 121
paste input "F2RXE"
click at [984, 342] on button "Search" at bounding box center [954, 344] width 86 height 29
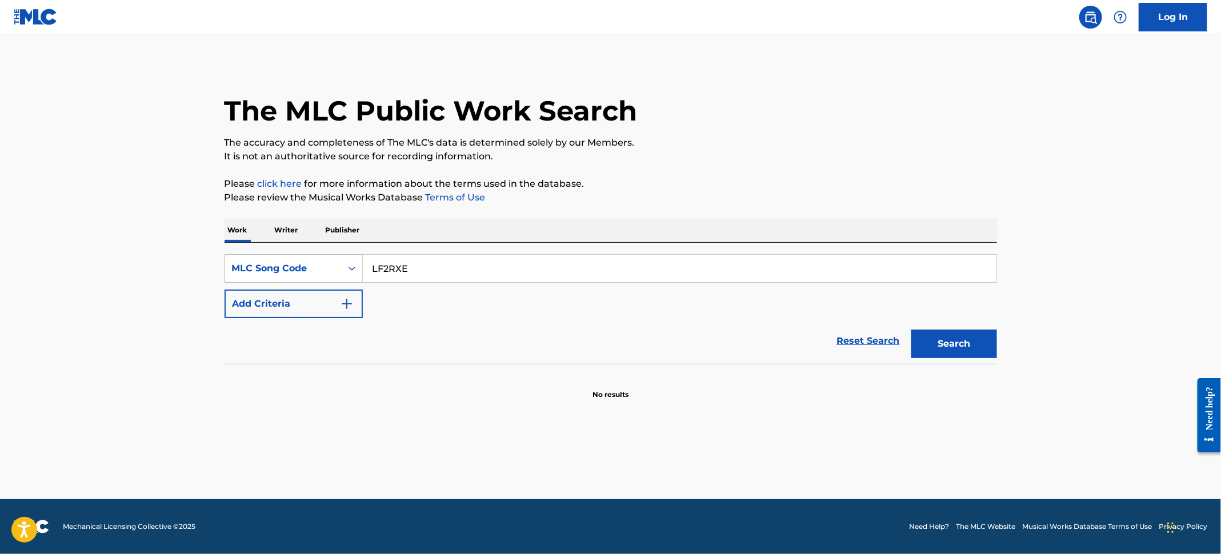
drag, startPoint x: 423, startPoint y: 267, endPoint x: 280, endPoint y: 270, distance: 142.8
click at [281, 270] on div "SearchWithCriteria67a626af-8f64-4c03-9f9c-ce21fb06b82a MLC Song Code LF2RXE" at bounding box center [610, 268] width 772 height 29
paste input "S8PAZ"
click at [984, 348] on button "Search" at bounding box center [954, 344] width 86 height 29
drag, startPoint x: 424, startPoint y: 268, endPoint x: 127, endPoint y: 236, distance: 299.3
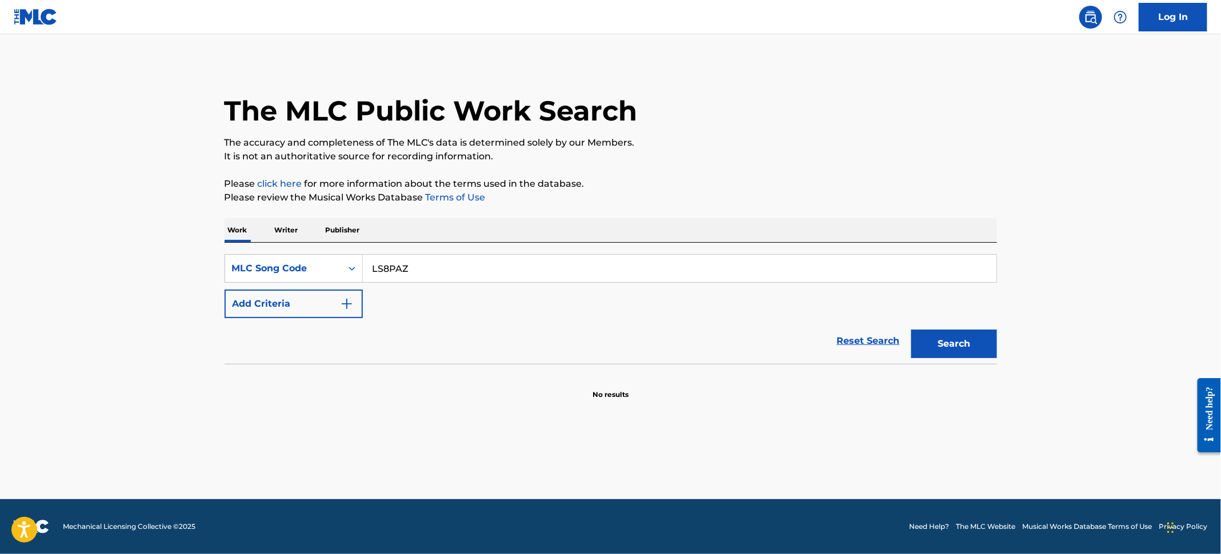
click at [126, 237] on main "The MLC Public Work Search The accuracy and completeness of The MLC's data is d…" at bounding box center [610, 266] width 1221 height 465
paste input "T42K5"
type input "LT42K5"
click at [959, 334] on button "Search" at bounding box center [954, 344] width 86 height 29
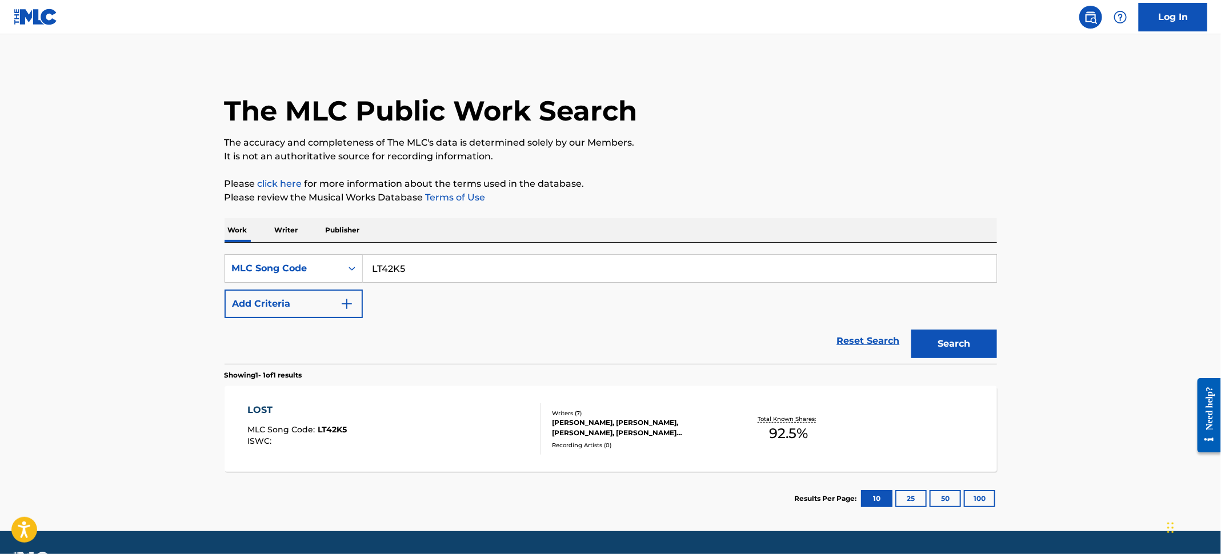
click at [418, 438] on div "LOST MLC Song Code : LT42K5 ISWC :" at bounding box center [394, 428] width 294 height 51
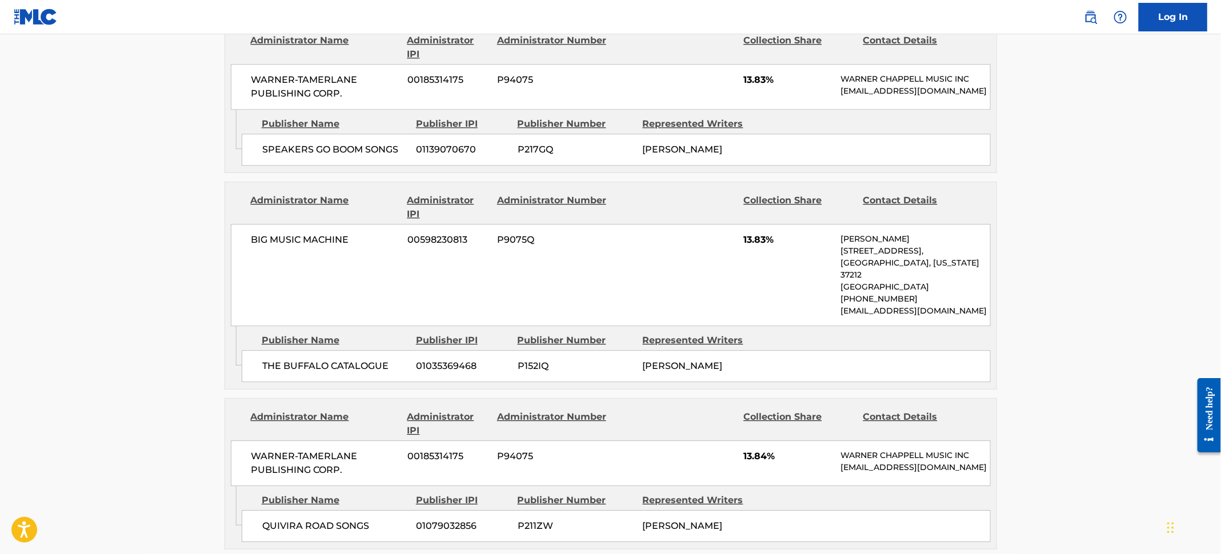
scroll to position [1628, 0]
